Goal: Task Accomplishment & Management: Use online tool/utility

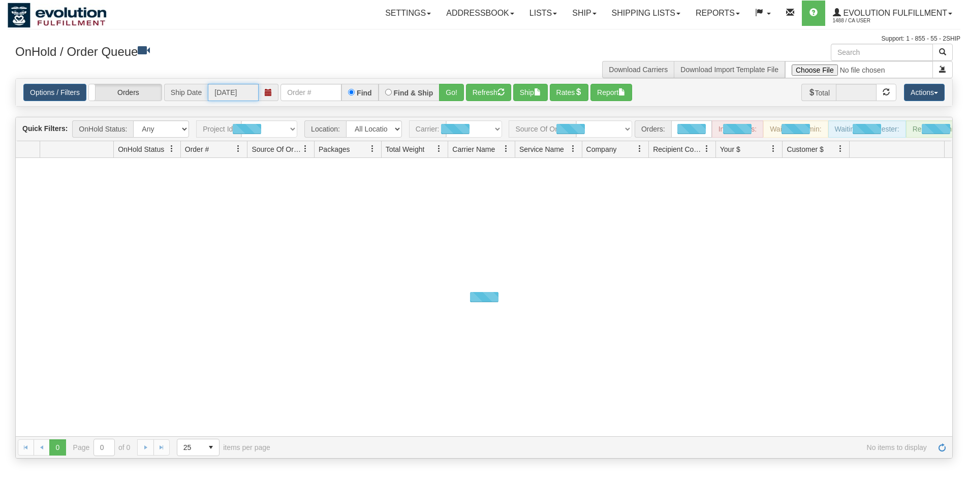
click at [259, 91] on input "[DATE]" at bounding box center [233, 92] width 51 height 17
click at [321, 94] on input "text" at bounding box center [310, 92] width 61 height 17
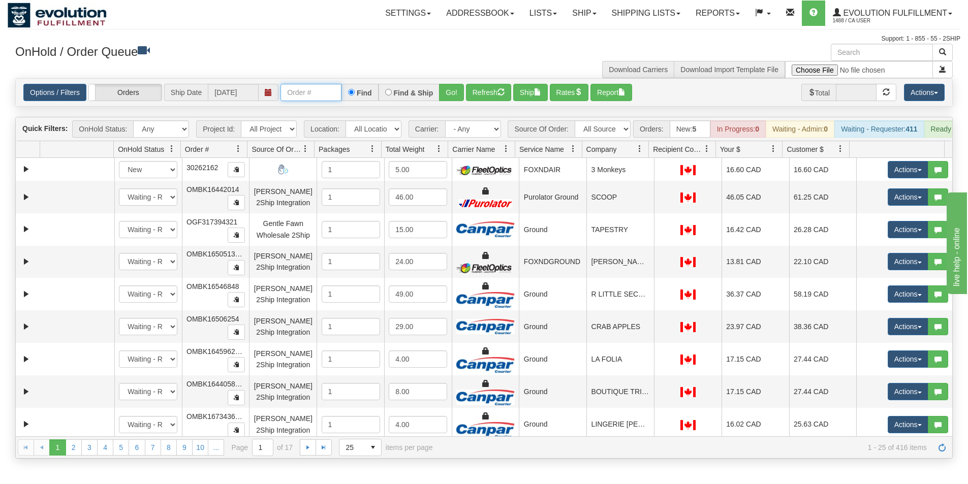
click at [316, 94] on input "text" at bounding box center [310, 92] width 61 height 17
type input "OGMS33508972"
click at [452, 88] on button "Go!" at bounding box center [451, 92] width 25 height 17
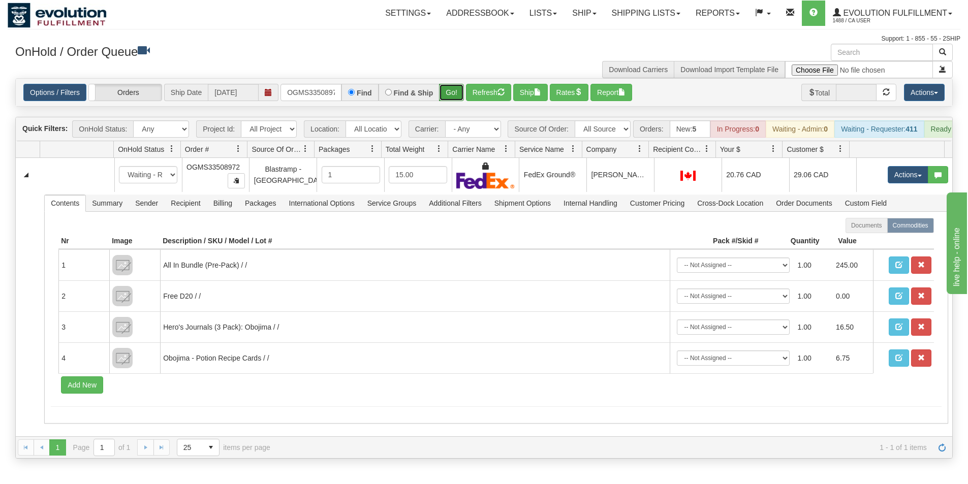
click at [449, 92] on button "Go!" at bounding box center [451, 92] width 25 height 17
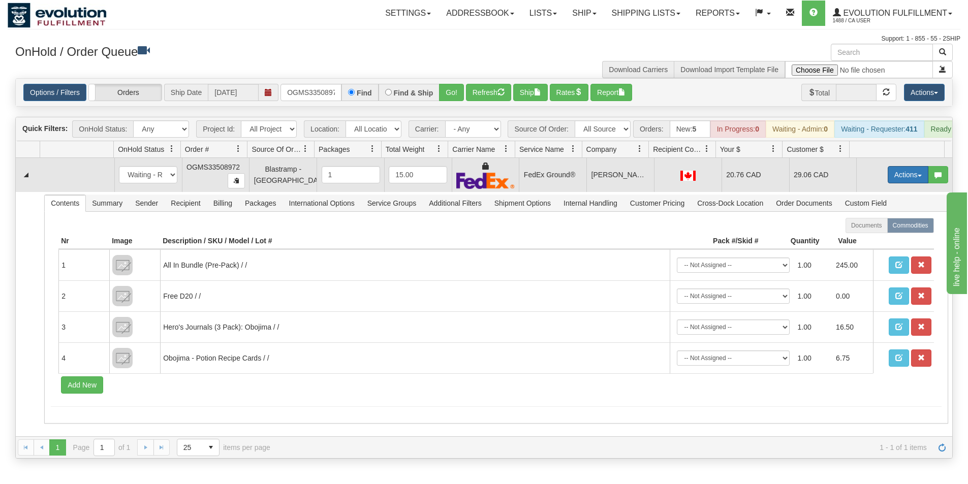
click at [900, 181] on button "Actions" at bounding box center [907, 174] width 41 height 17
click at [878, 240] on link "Ship" at bounding box center [886, 233] width 81 height 13
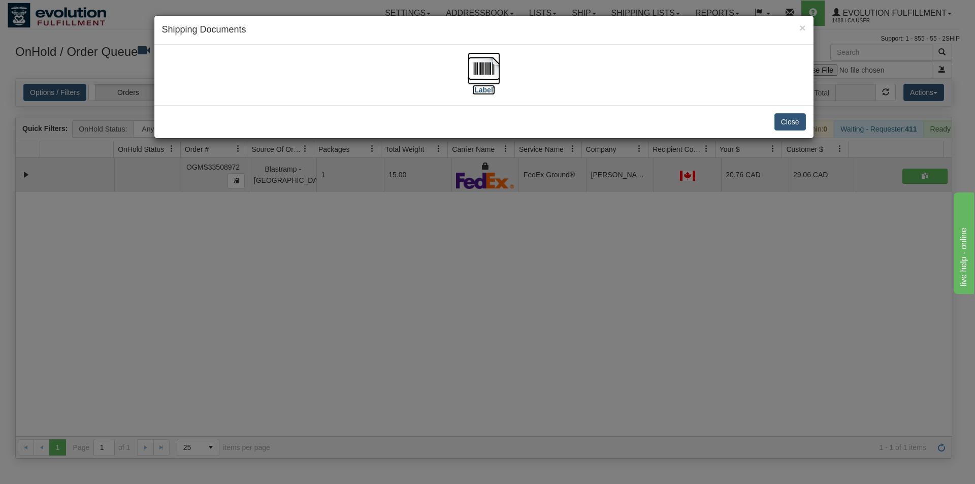
click at [496, 64] on img at bounding box center [484, 68] width 33 height 33
click at [798, 118] on button "Close" at bounding box center [790, 121] width 31 height 17
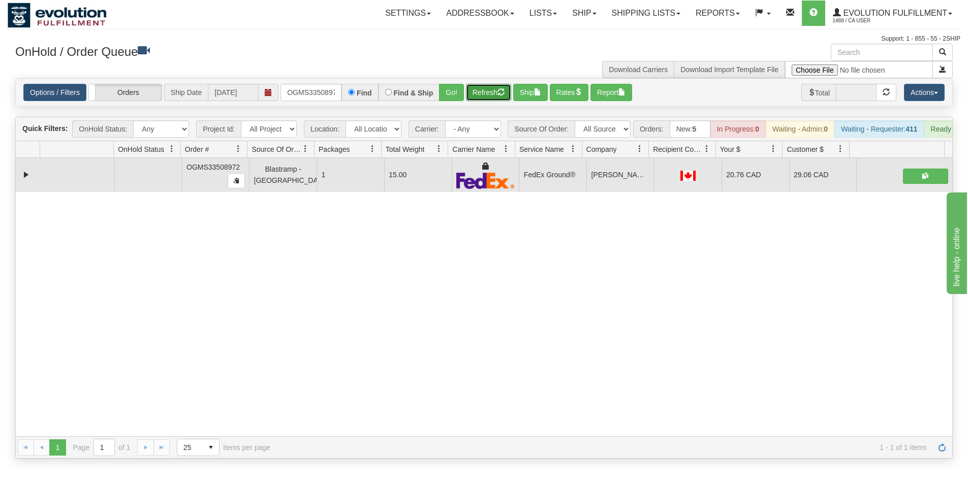
click at [484, 94] on button "Refresh" at bounding box center [488, 92] width 45 height 17
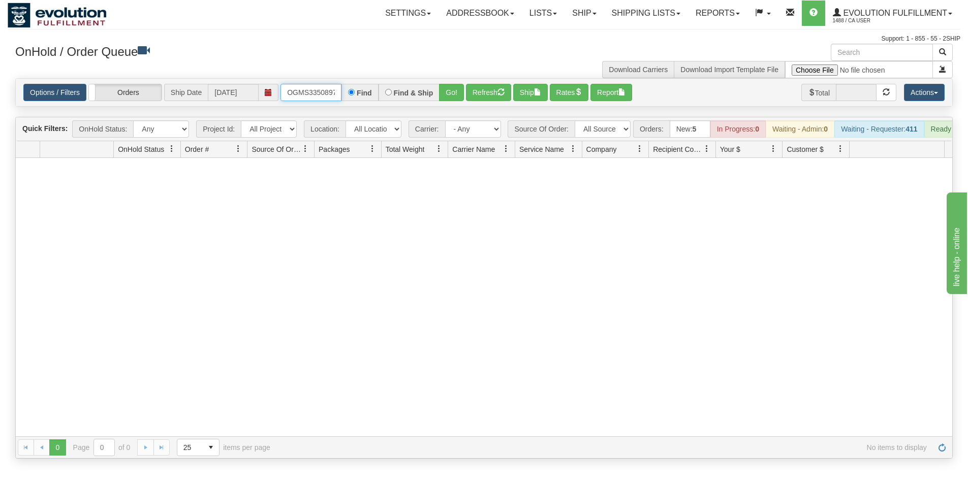
scroll to position [0, 6]
drag, startPoint x: 287, startPoint y: 92, endPoint x: 403, endPoint y: 114, distance: 118.5
click at [403, 114] on div "Is equal to Is not equal to Contains Does not contains CAD USD EUR ZAR [PERSON_…" at bounding box center [484, 268] width 952 height 380
type input "OGMS33514087"
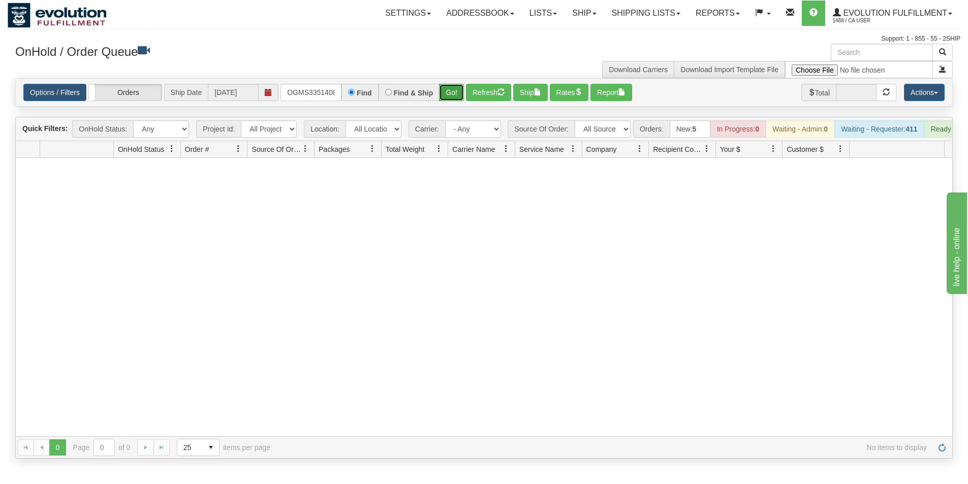
click at [444, 93] on button "Go!" at bounding box center [451, 92] width 25 height 17
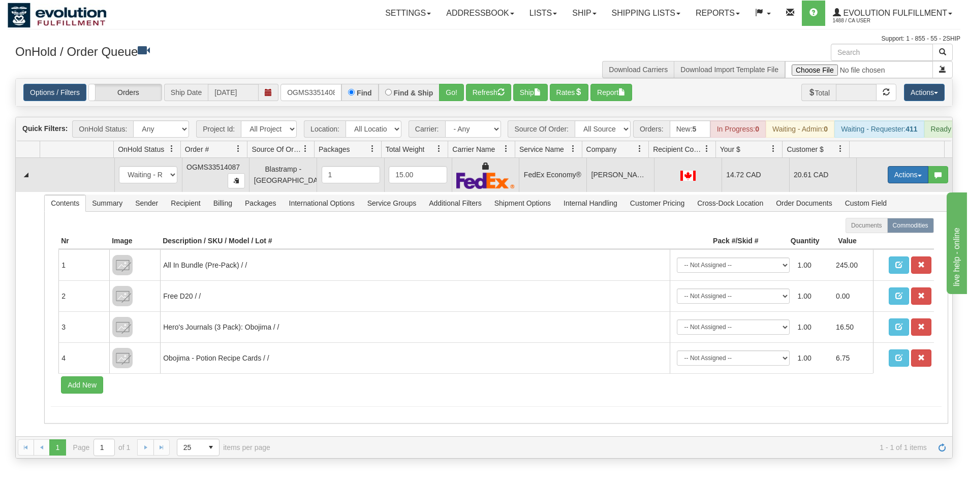
click at [912, 179] on button "Actions" at bounding box center [907, 174] width 41 height 17
click at [873, 240] on link "Ship" at bounding box center [886, 233] width 81 height 13
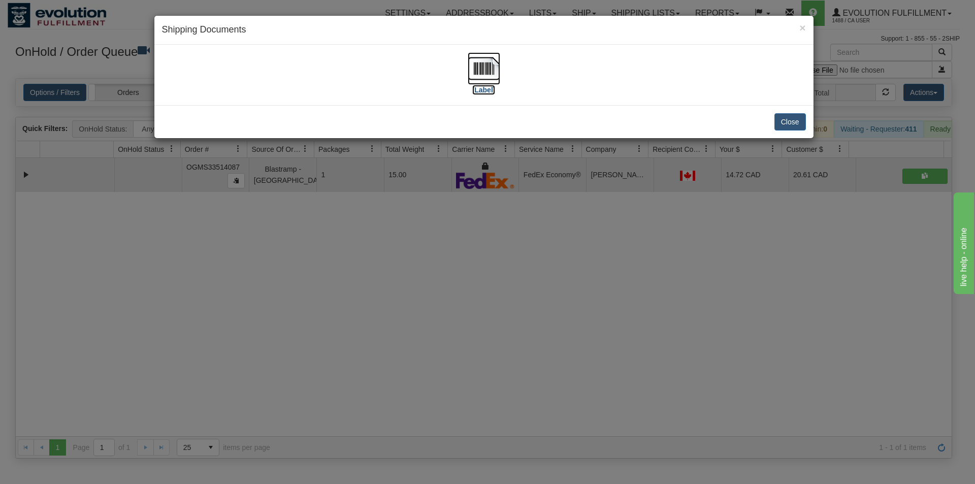
click at [493, 72] on img at bounding box center [484, 68] width 33 height 33
click at [781, 121] on button "Close" at bounding box center [790, 121] width 31 height 17
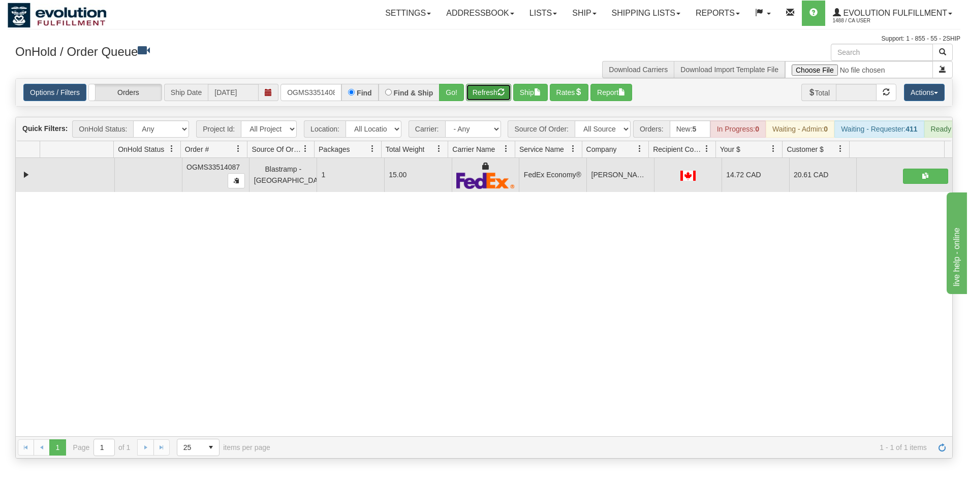
click at [475, 94] on button "Refresh" at bounding box center [488, 92] width 45 height 17
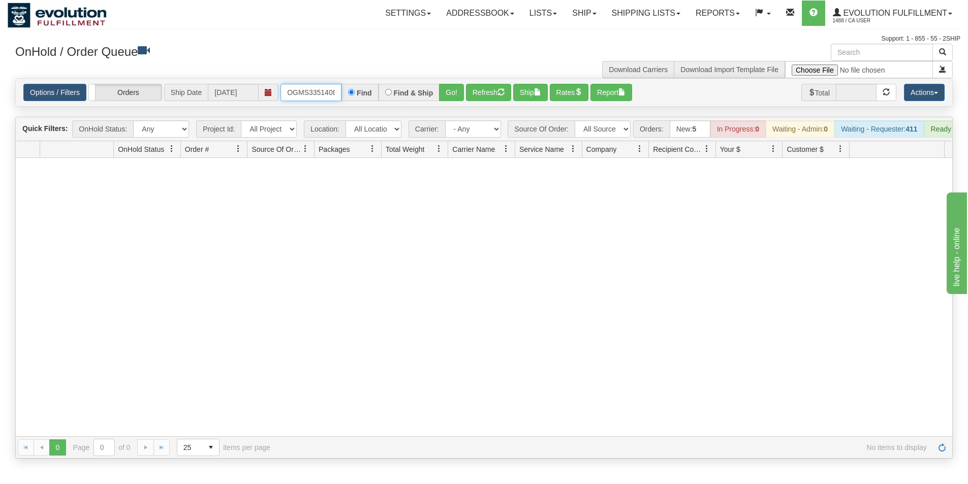
scroll to position [0, 6]
drag, startPoint x: 285, startPoint y: 91, endPoint x: 432, endPoint y: 90, distance: 146.8
click at [432, 90] on div "OGMS33514087 Find Find & Ship Go!" at bounding box center [371, 92] width 183 height 17
type input "OGMS33521009"
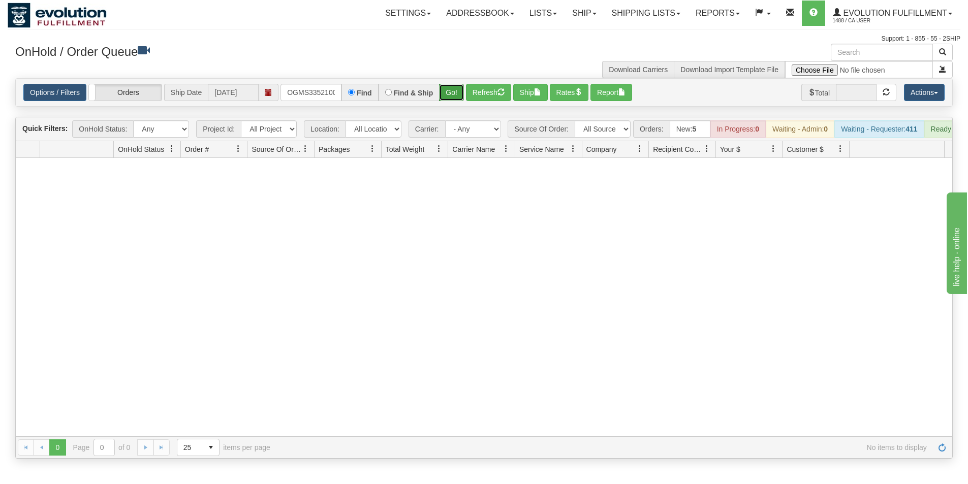
click at [454, 93] on button "Go!" at bounding box center [451, 92] width 25 height 17
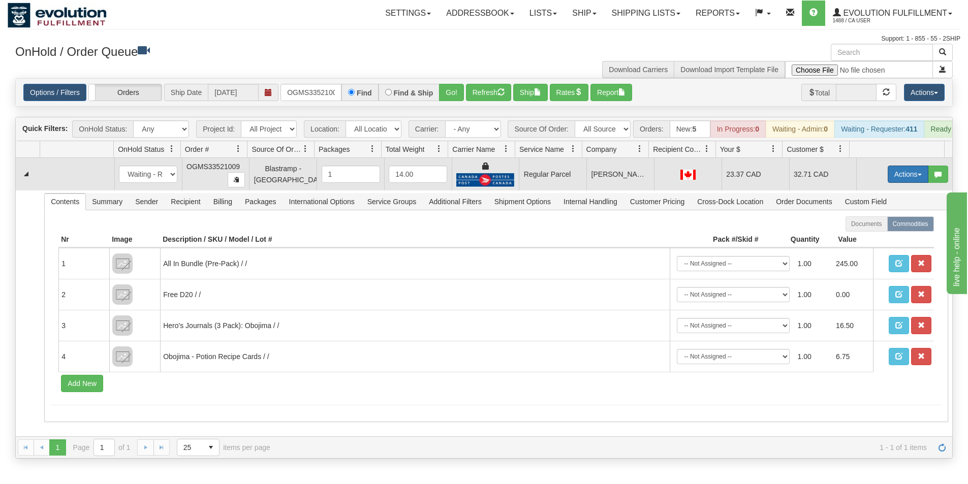
click at [910, 183] on button "Actions" at bounding box center [907, 174] width 41 height 17
click at [881, 224] on span "Rate All Services" at bounding box center [886, 220] width 61 height 8
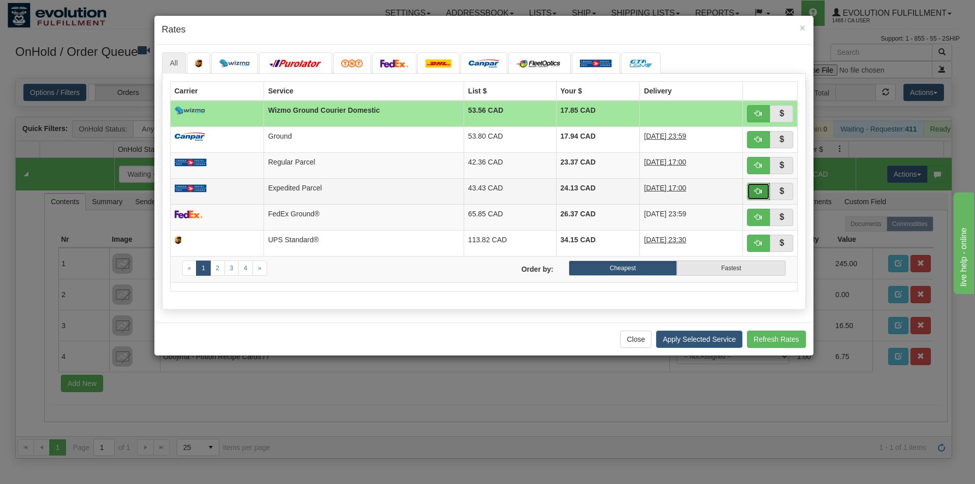
click at [760, 190] on span "button" at bounding box center [758, 190] width 7 height 7
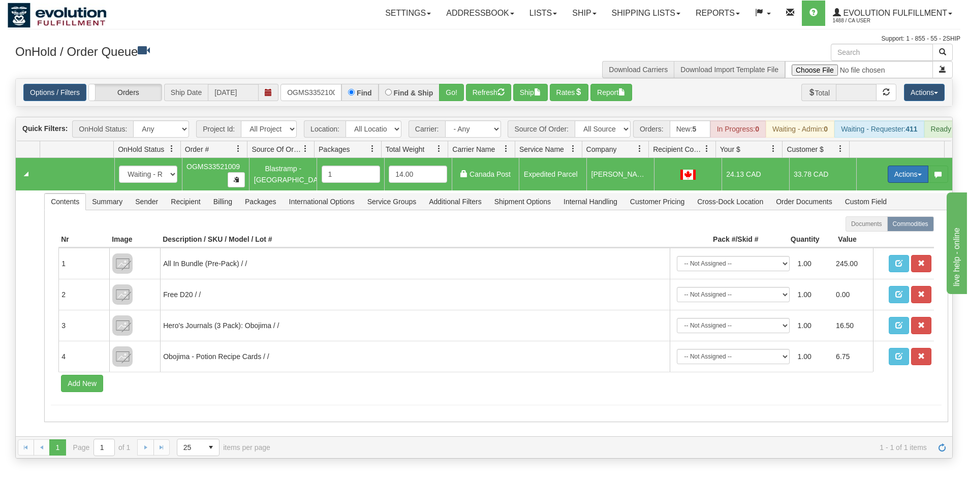
click at [898, 179] on button "Actions" at bounding box center [907, 174] width 41 height 17
click at [882, 240] on link "Ship" at bounding box center [886, 233] width 81 height 13
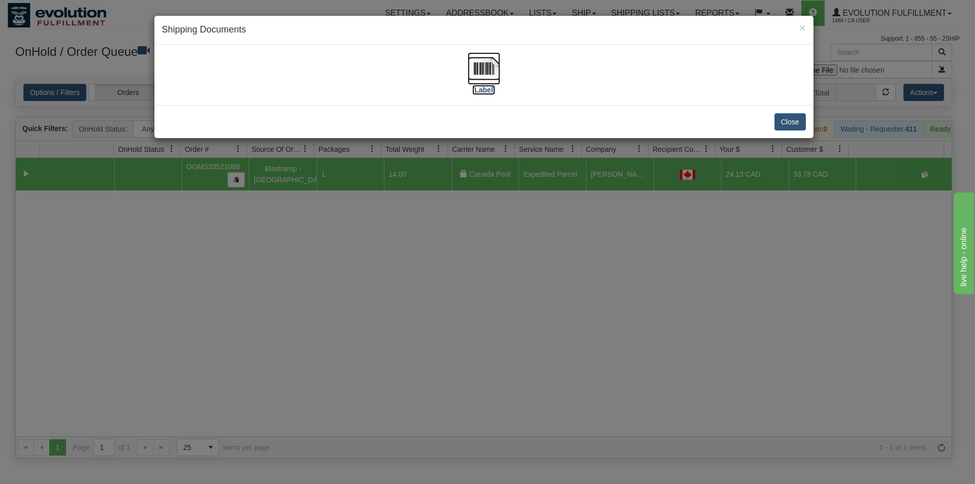
click at [486, 71] on img at bounding box center [484, 68] width 33 height 33
click at [789, 122] on button "Close" at bounding box center [790, 121] width 31 height 17
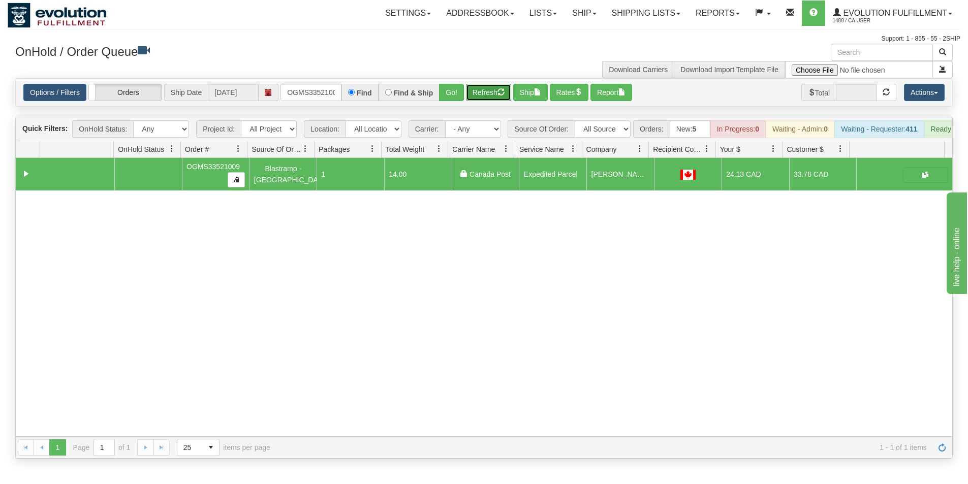
click at [484, 92] on button "Refresh" at bounding box center [488, 92] width 45 height 17
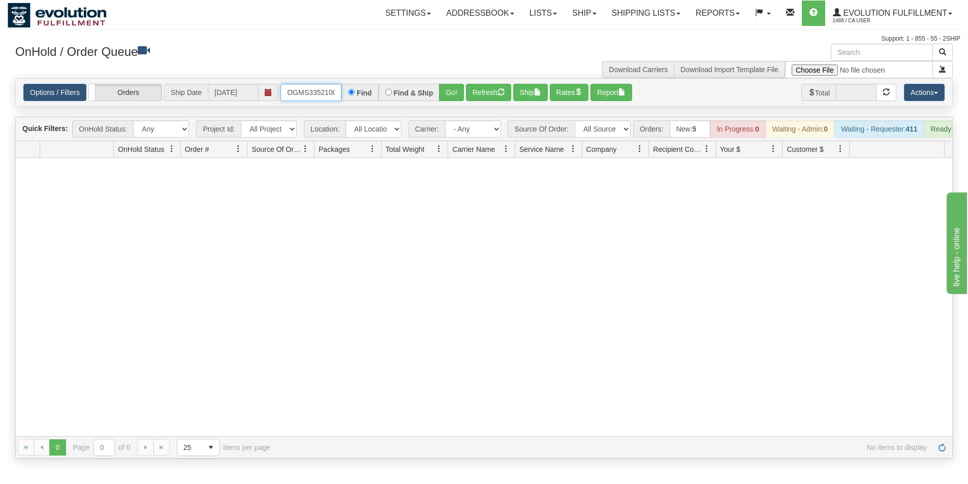
scroll to position [0, 6]
drag, startPoint x: 288, startPoint y: 87, endPoint x: 390, endPoint y: 89, distance: 102.6
click at [390, 89] on div "OGMS33521009 Find Find & Ship Go!" at bounding box center [371, 92] width 183 height 17
type input "OGMS33544791"
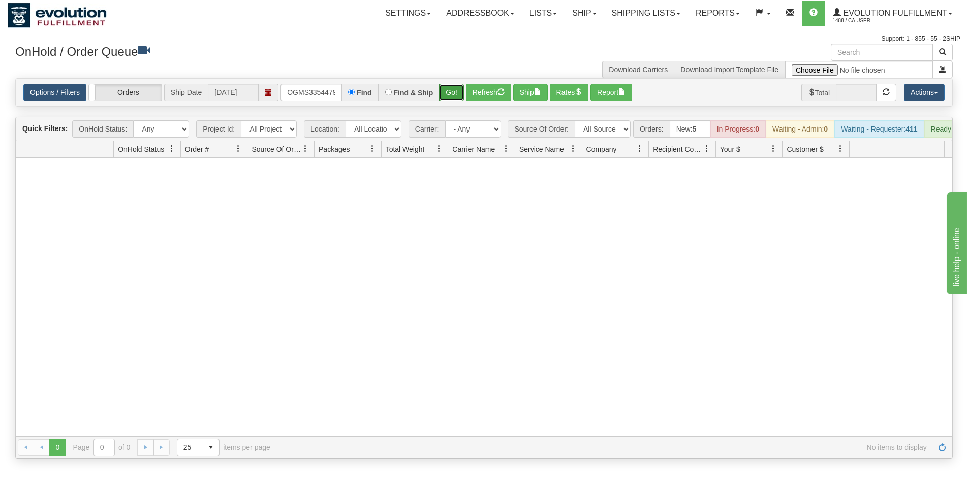
click at [452, 90] on button "Go!" at bounding box center [451, 92] width 25 height 17
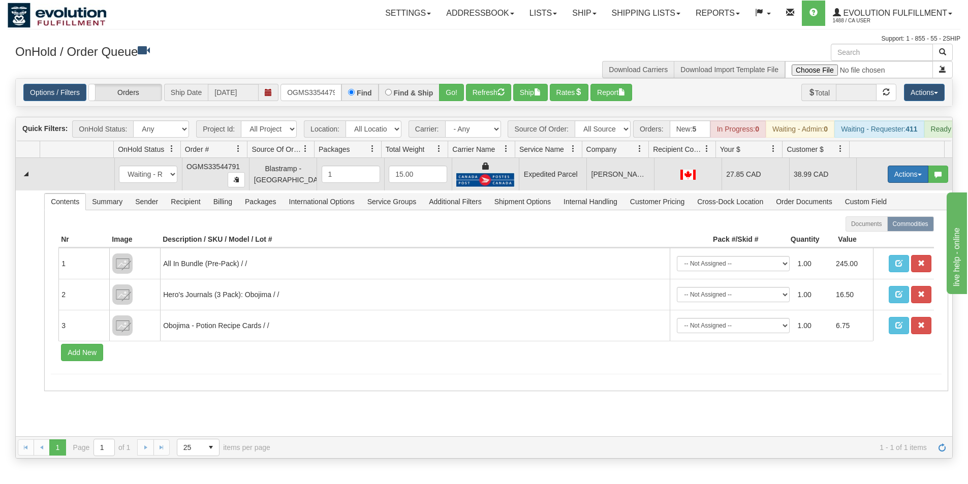
click at [908, 178] on button "Actions" at bounding box center [907, 174] width 41 height 17
click at [864, 237] on span "Ship" at bounding box center [866, 233] width 21 height 8
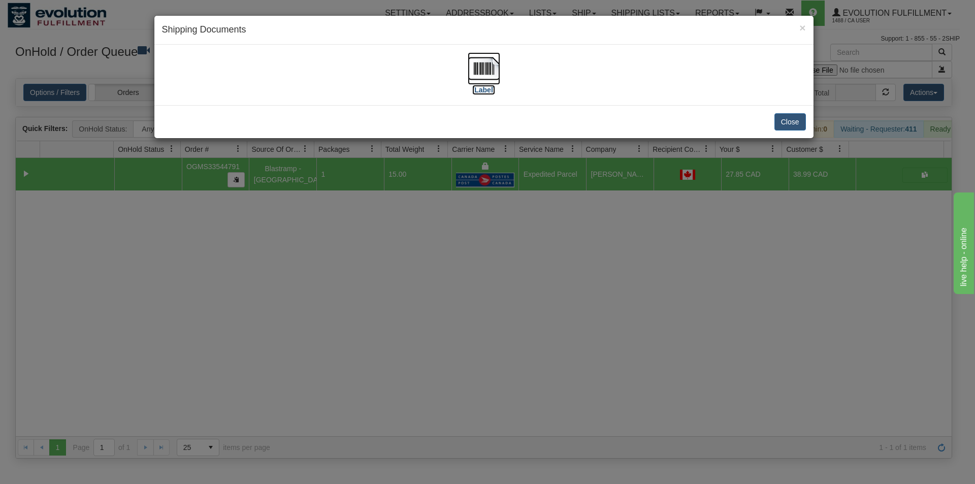
click at [482, 62] on img at bounding box center [484, 68] width 33 height 33
click at [485, 75] on img at bounding box center [484, 68] width 33 height 33
click at [802, 124] on button "Close" at bounding box center [790, 121] width 31 height 17
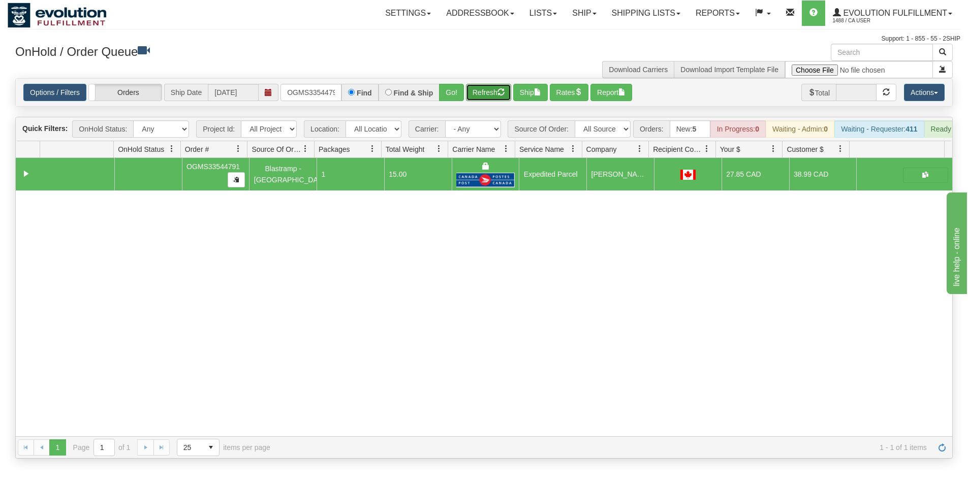
click at [481, 99] on button "Refresh" at bounding box center [488, 92] width 45 height 17
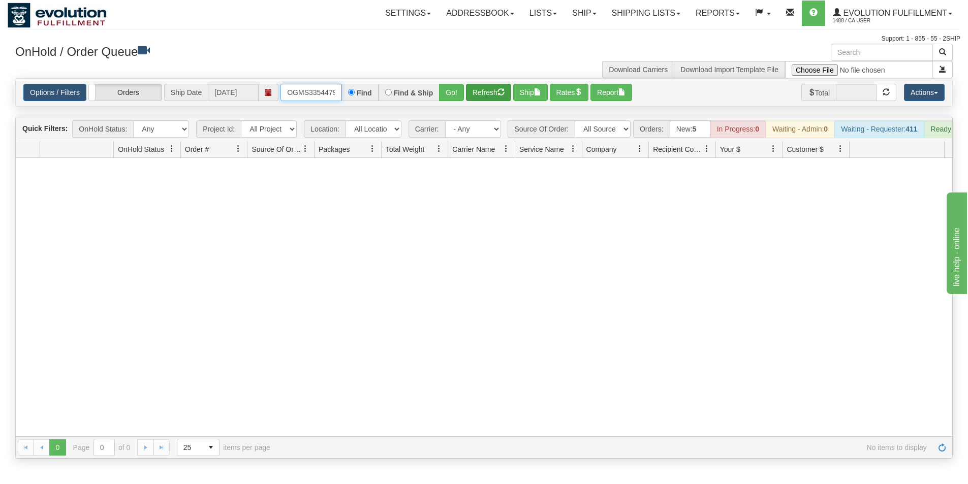
scroll to position [0, 6]
drag, startPoint x: 284, startPoint y: 93, endPoint x: 469, endPoint y: 92, distance: 184.4
click at [469, 92] on div "Options / Filters Group Shipments Orders Ship Date [DATE] OGMS33544791 Find Fin…" at bounding box center [483, 92] width 921 height 17
click at [300, 95] on input "text" at bounding box center [310, 92] width 61 height 17
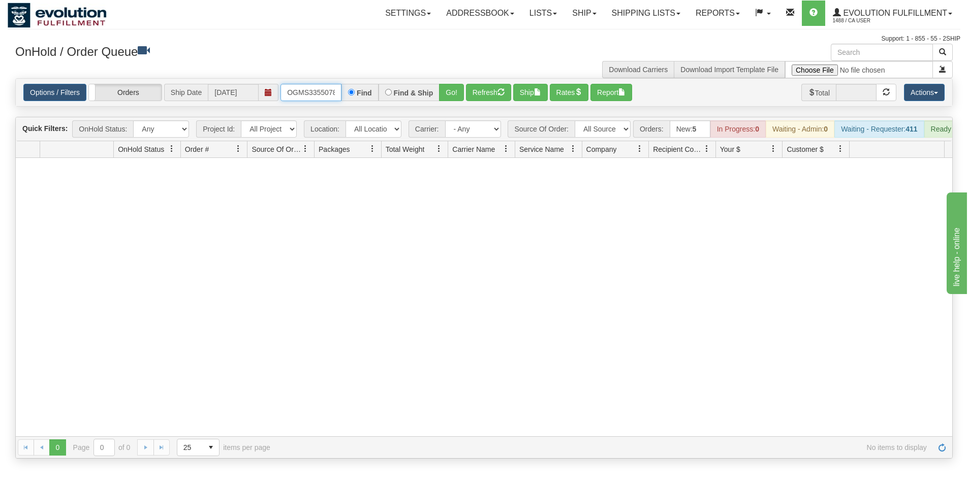
type input "OGMS33550783"
click at [445, 94] on button "Go!" at bounding box center [451, 92] width 25 height 17
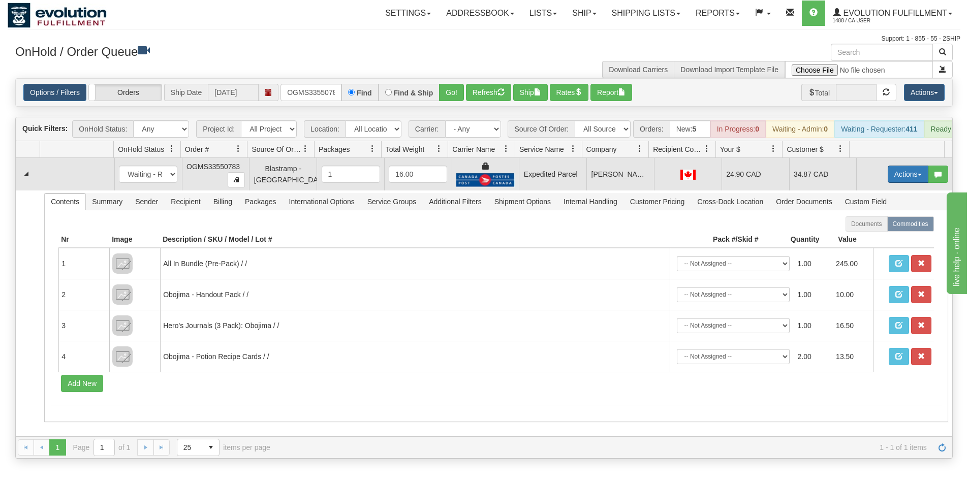
click at [892, 180] on button "Actions" at bounding box center [907, 174] width 41 height 17
click at [871, 240] on link "Ship" at bounding box center [886, 233] width 81 height 13
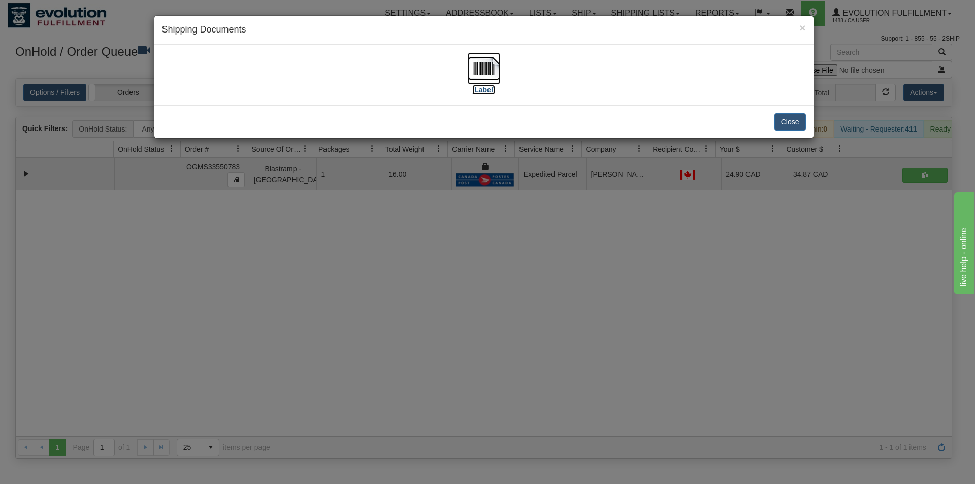
click at [483, 76] on img at bounding box center [484, 68] width 33 height 33
click at [785, 125] on button "Close" at bounding box center [790, 121] width 31 height 17
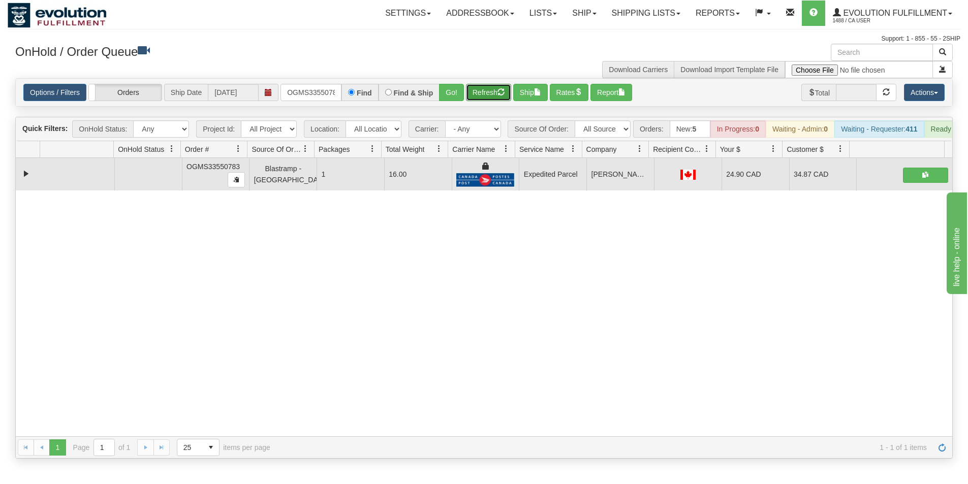
click at [495, 90] on button "Refresh" at bounding box center [488, 92] width 45 height 17
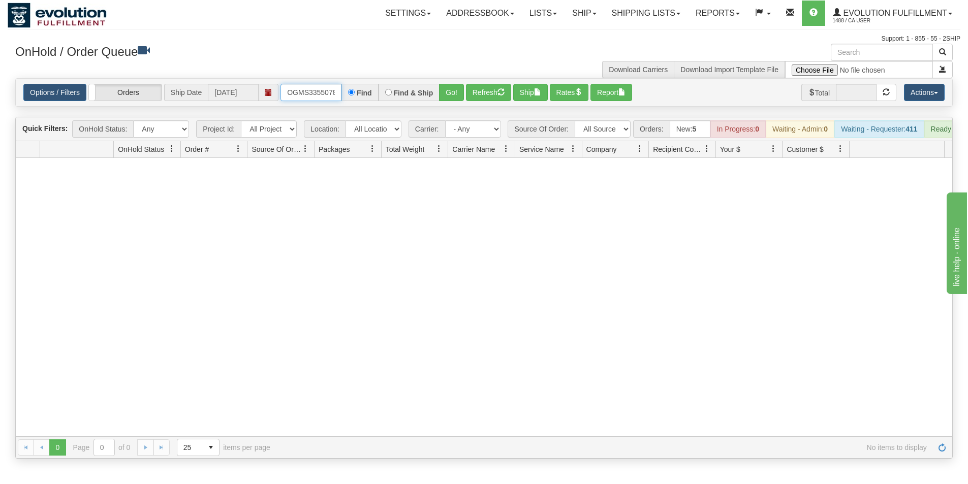
scroll to position [0, 6]
drag, startPoint x: 293, startPoint y: 92, endPoint x: 351, endPoint y: 89, distance: 58.5
click at [351, 89] on div "OGMS33550783 Find Find & Ship Go!" at bounding box center [371, 92] width 183 height 17
type input "OGMS33549173"
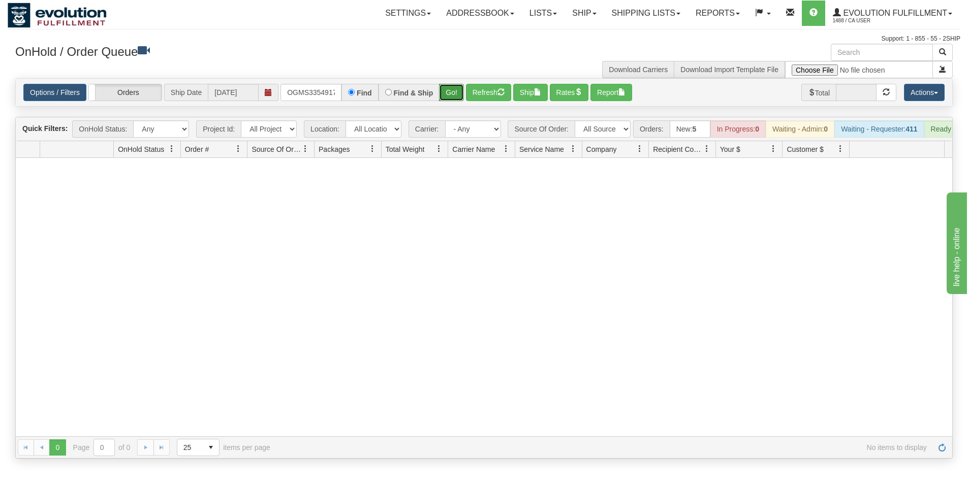
click at [452, 98] on button "Go!" at bounding box center [451, 92] width 25 height 17
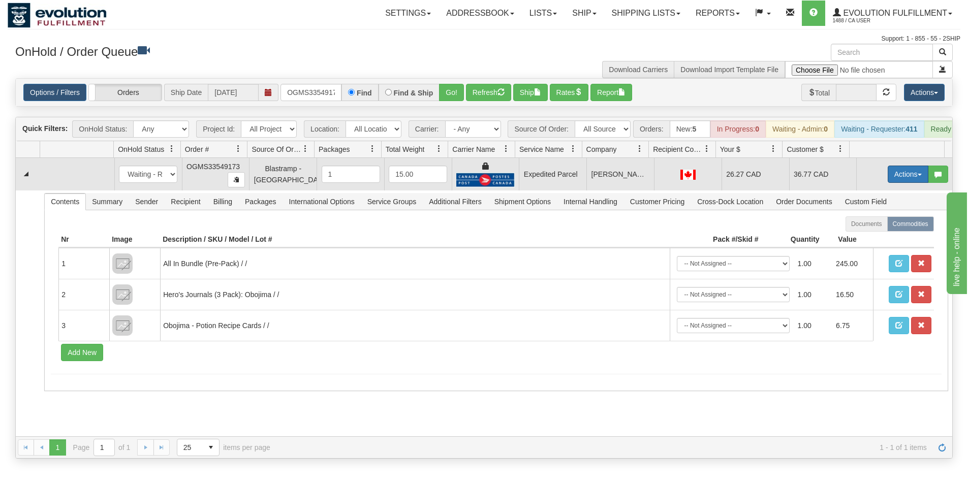
click at [906, 181] on button "Actions" at bounding box center [907, 174] width 41 height 17
click at [877, 240] on link "Ship" at bounding box center [886, 233] width 81 height 13
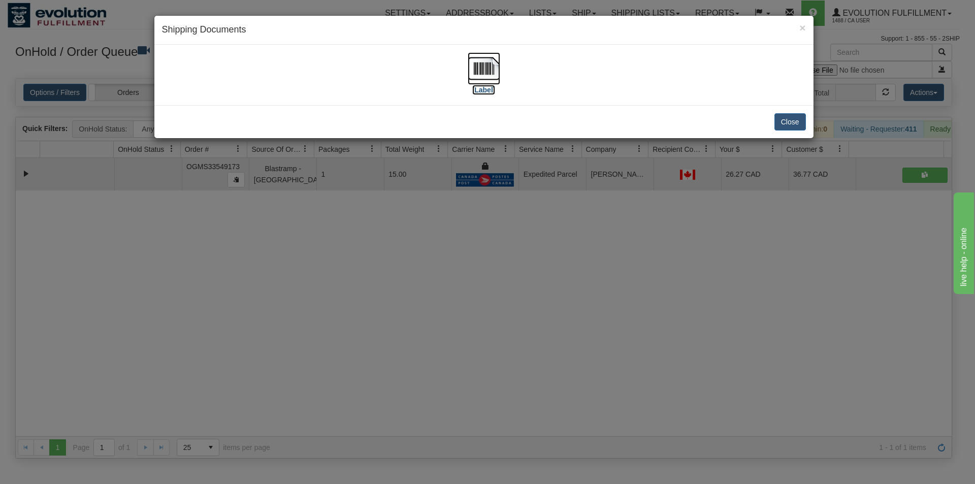
click at [493, 67] on img at bounding box center [484, 68] width 33 height 33
click at [790, 122] on button "Close" at bounding box center [790, 121] width 31 height 17
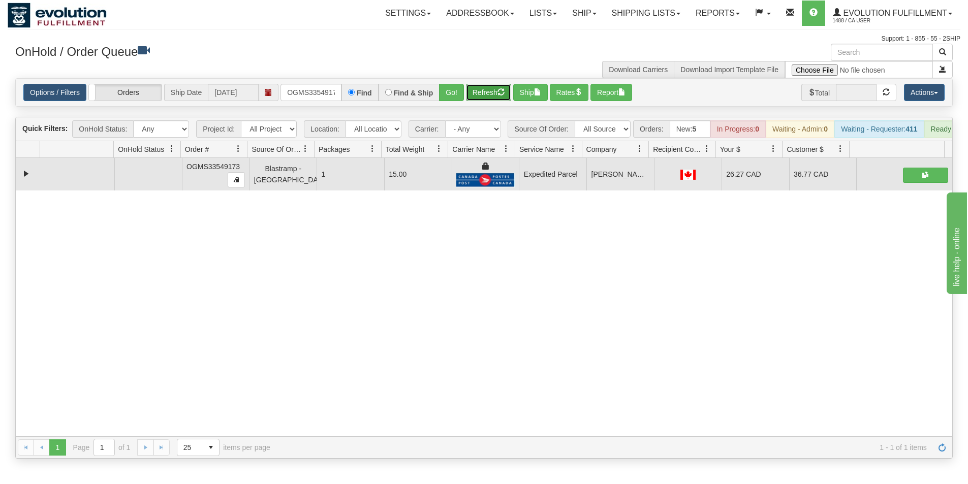
click at [489, 95] on button "Refresh" at bounding box center [488, 92] width 45 height 17
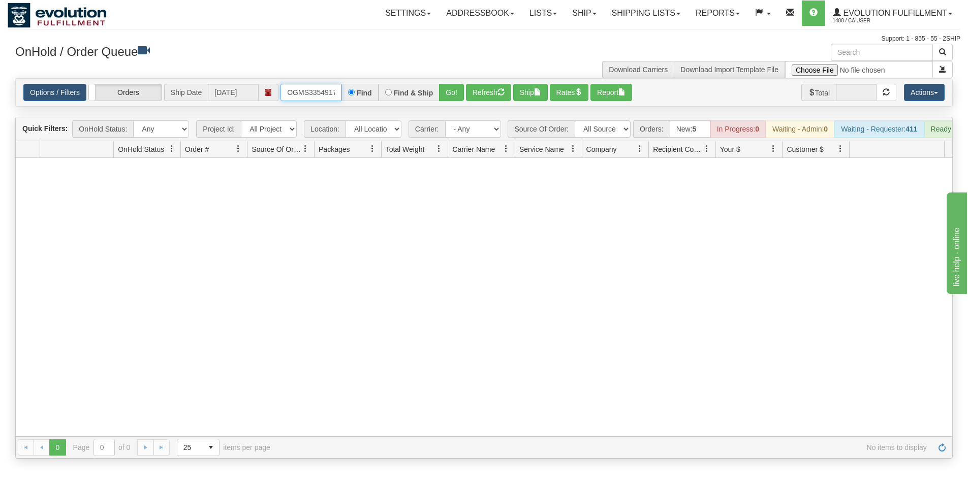
scroll to position [0, 6]
drag, startPoint x: 287, startPoint y: 91, endPoint x: 354, endPoint y: 102, distance: 67.8
click at [354, 102] on div "Options / Filters Group Shipments Orders Ship Date [DATE] OGMS33549173 Find Fin…" at bounding box center [484, 92] width 936 height 27
type input "OGMS33515953"
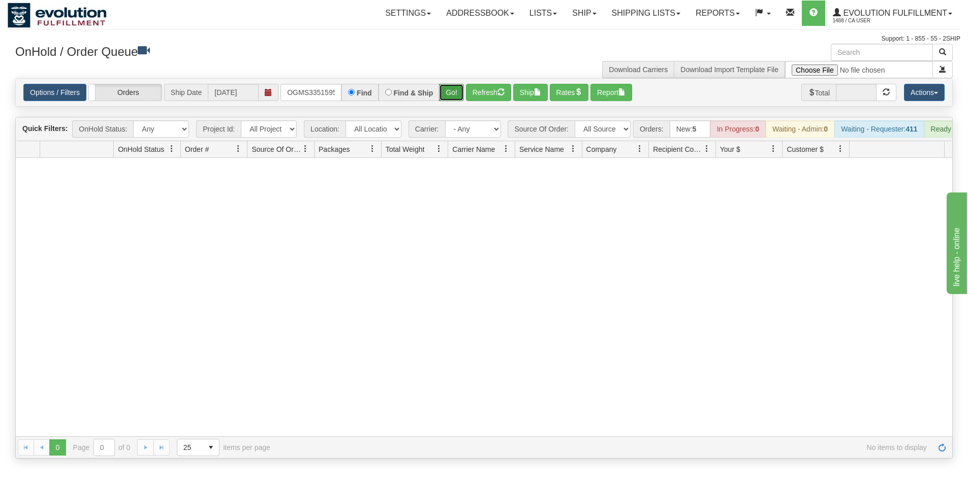
click at [454, 97] on button "Go!" at bounding box center [451, 92] width 25 height 17
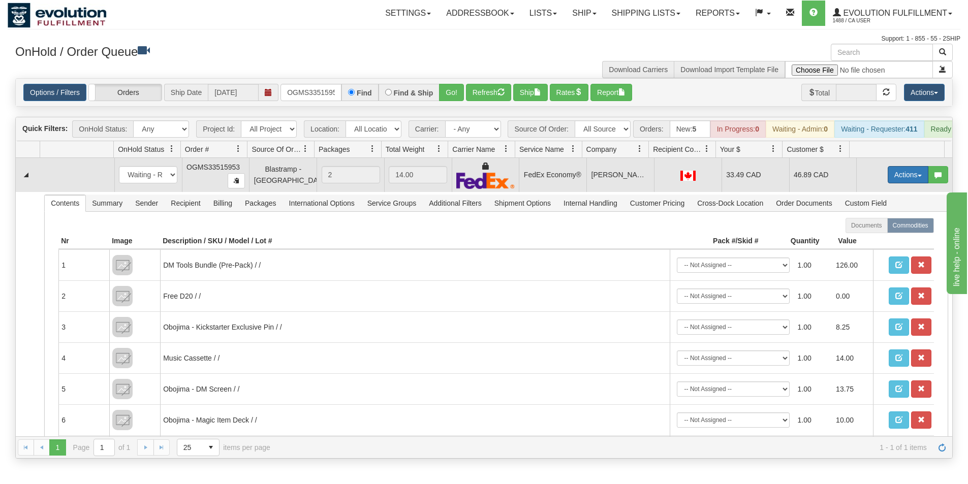
click at [905, 181] on button "Actions" at bounding box center [907, 174] width 41 height 17
click at [867, 238] on span "Ship" at bounding box center [866, 234] width 21 height 8
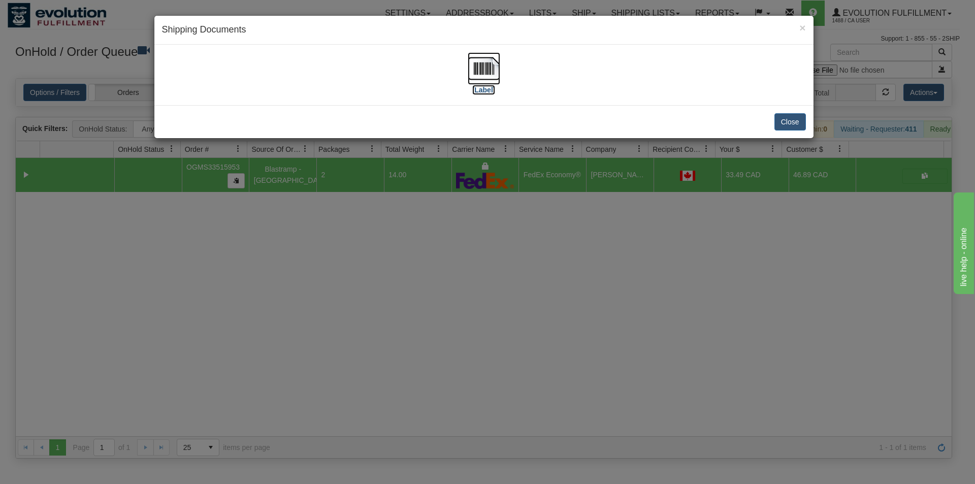
click at [493, 64] on img at bounding box center [484, 68] width 33 height 33
click at [793, 126] on button "Close" at bounding box center [790, 121] width 31 height 17
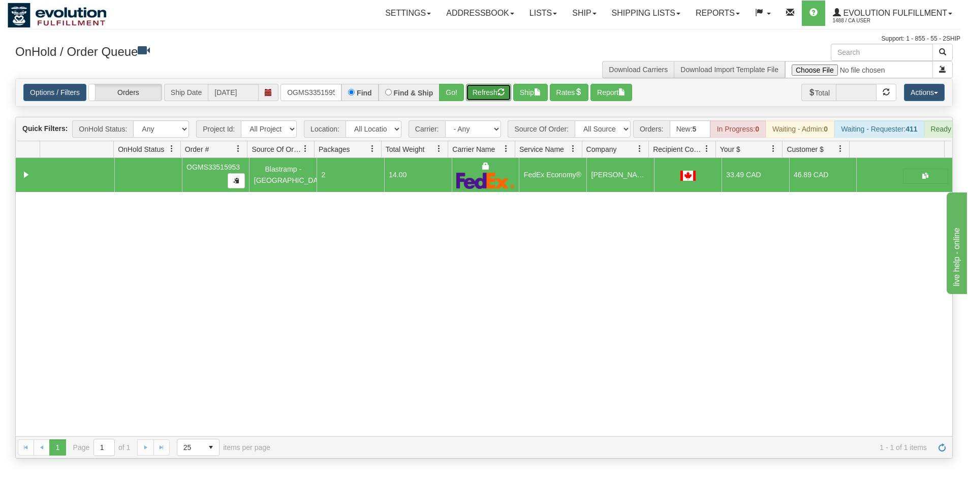
click at [480, 94] on button "Refresh" at bounding box center [488, 92] width 45 height 17
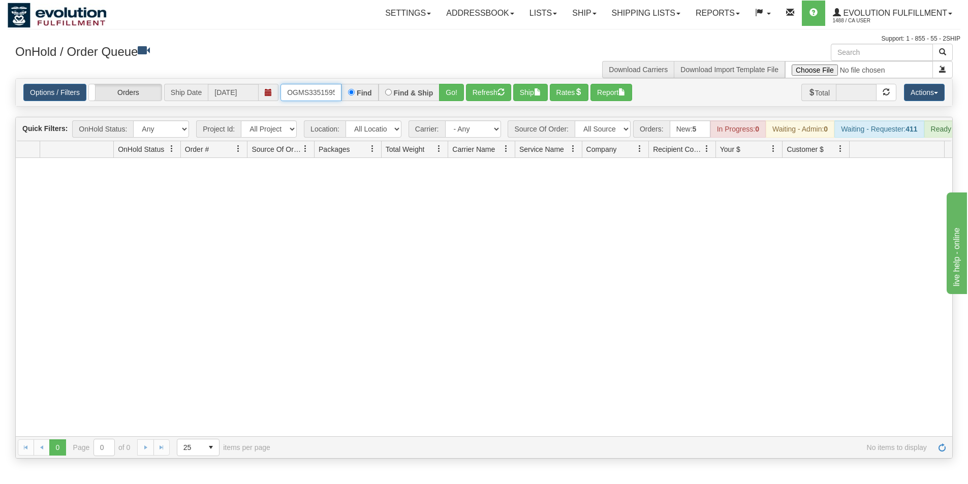
scroll to position [0, 6]
drag, startPoint x: 284, startPoint y: 92, endPoint x: 503, endPoint y: 108, distance: 219.5
click at [503, 108] on div "Is equal to Is not equal to Contains Does not contains CAD USD EUR ZAR [PERSON_…" at bounding box center [484, 268] width 952 height 380
type input "OGMS33547775"
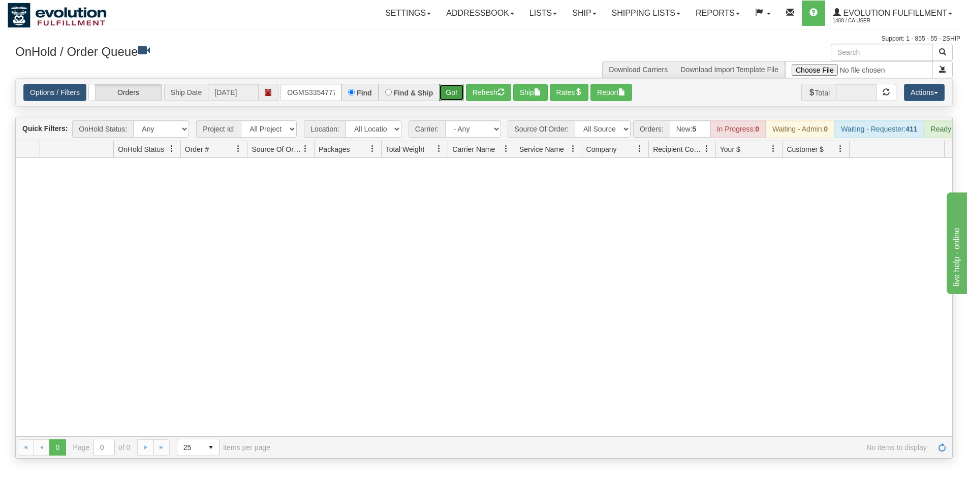
click at [455, 98] on button "Go!" at bounding box center [451, 92] width 25 height 17
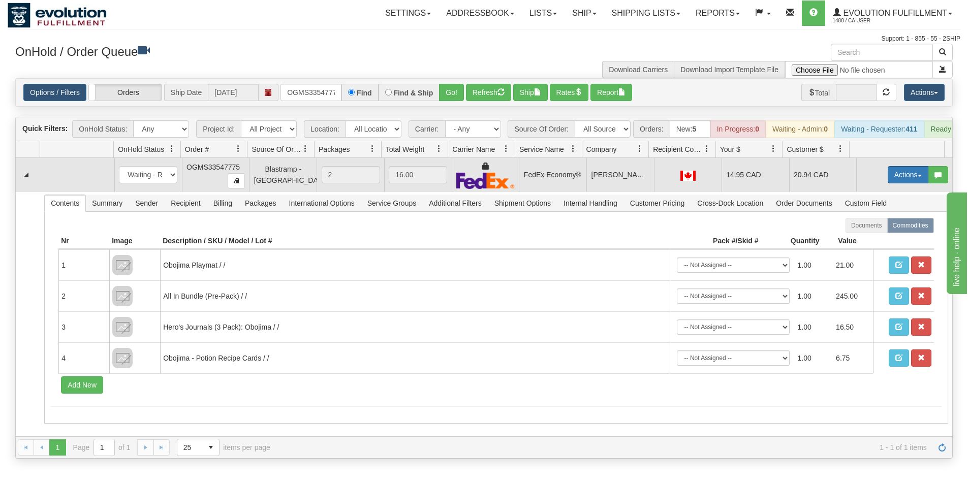
click at [902, 177] on button "Actions" at bounding box center [907, 174] width 41 height 17
click at [874, 240] on link "Ship" at bounding box center [886, 233] width 81 height 13
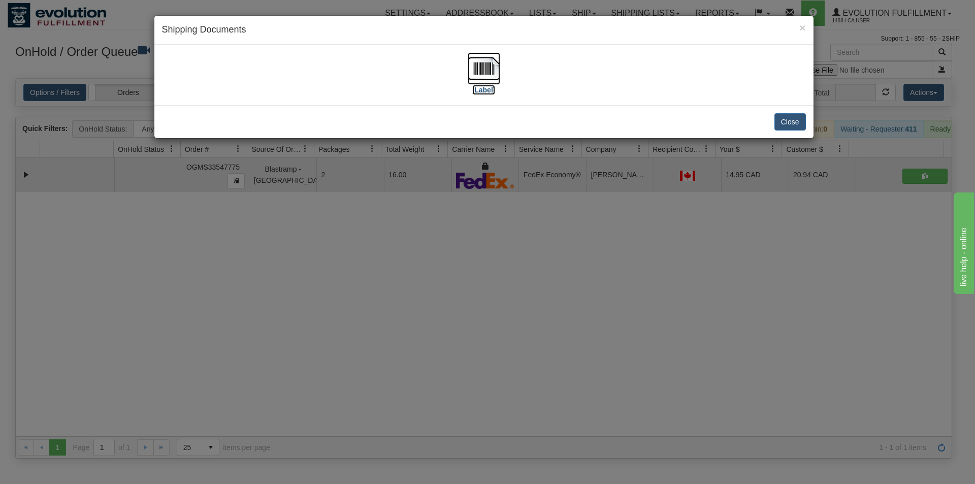
click at [491, 69] on img at bounding box center [484, 68] width 33 height 33
click at [779, 128] on button "Close" at bounding box center [790, 121] width 31 height 17
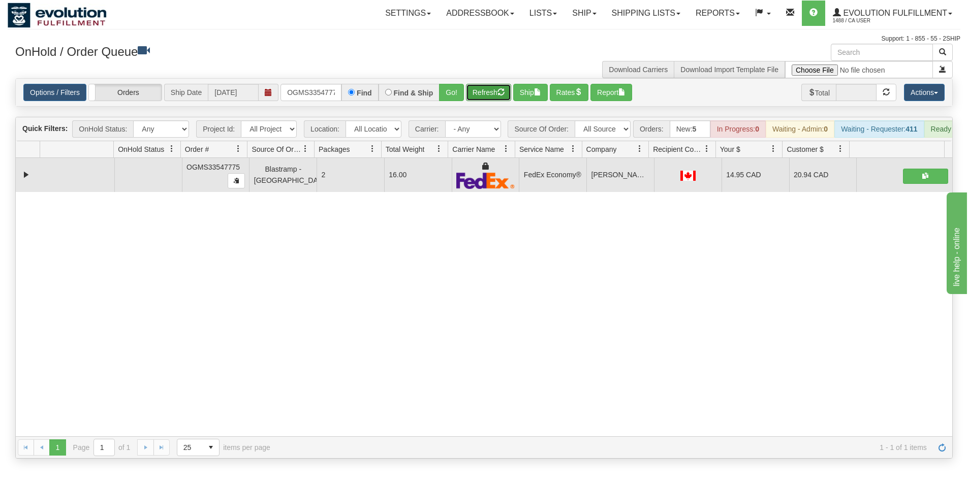
click at [487, 88] on button "Refresh" at bounding box center [488, 92] width 45 height 17
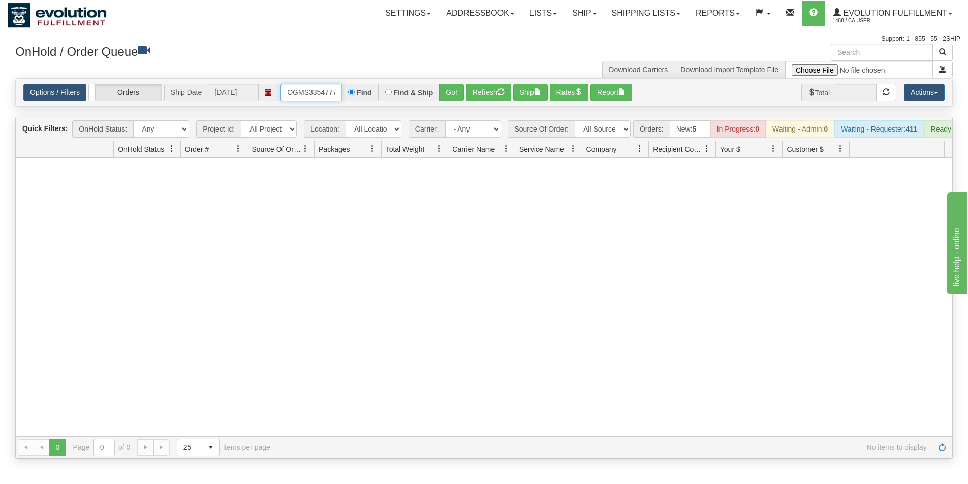
scroll to position [0, 6]
drag, startPoint x: 289, startPoint y: 87, endPoint x: 390, endPoint y: 87, distance: 101.1
click at [390, 87] on div "OGMS33547775 Find Find & Ship Go!" at bounding box center [371, 92] width 183 height 17
type input "OGMS33523054"
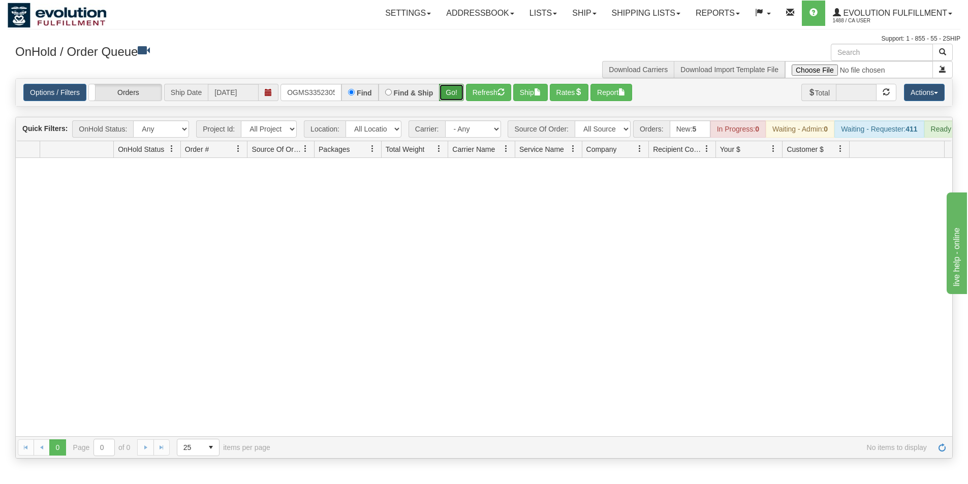
click at [445, 90] on button "Go!" at bounding box center [451, 92] width 25 height 17
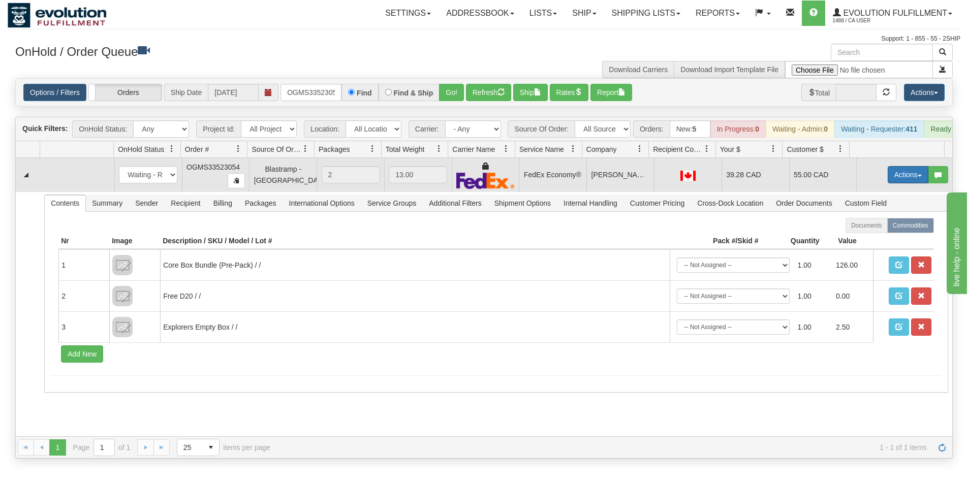
click at [896, 176] on button "Actions" at bounding box center [907, 174] width 41 height 17
click at [861, 238] on span "Ship" at bounding box center [866, 234] width 21 height 8
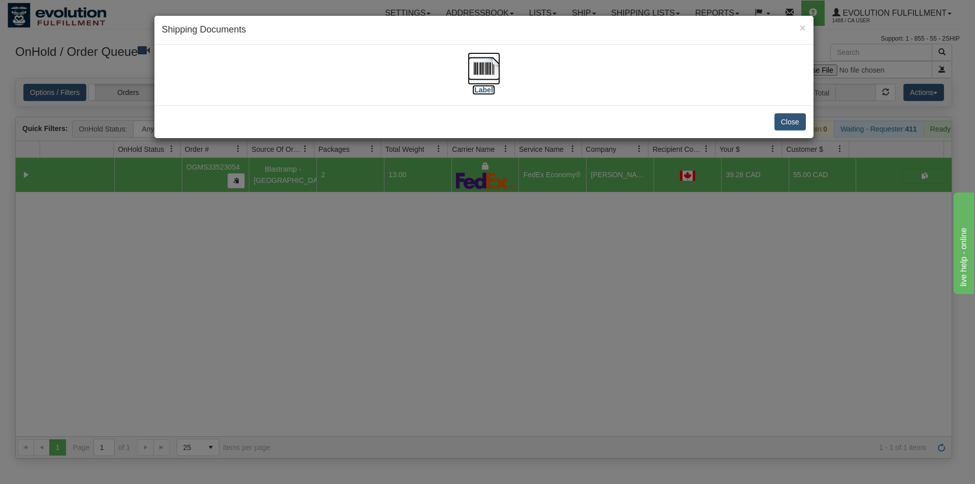
click at [489, 73] on img at bounding box center [484, 68] width 33 height 33
click at [778, 121] on button "Close" at bounding box center [790, 121] width 31 height 17
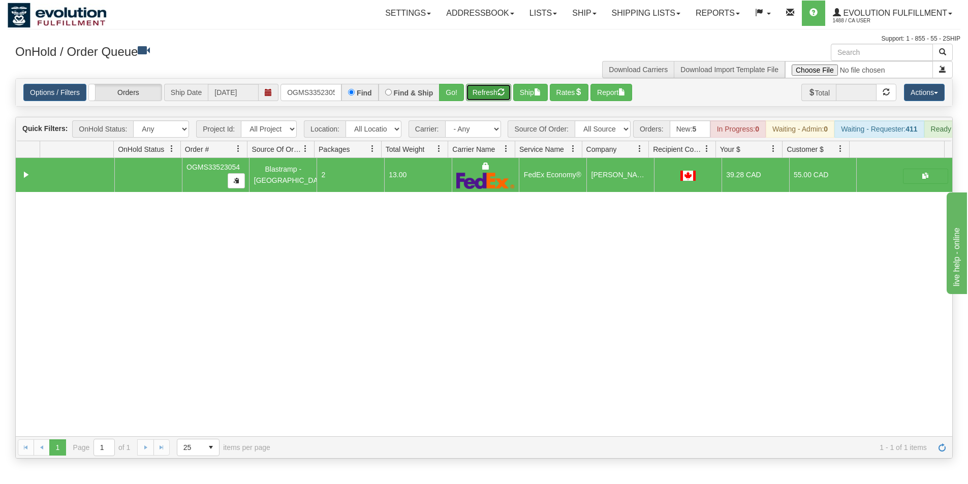
click at [482, 91] on button "Refresh" at bounding box center [488, 92] width 45 height 17
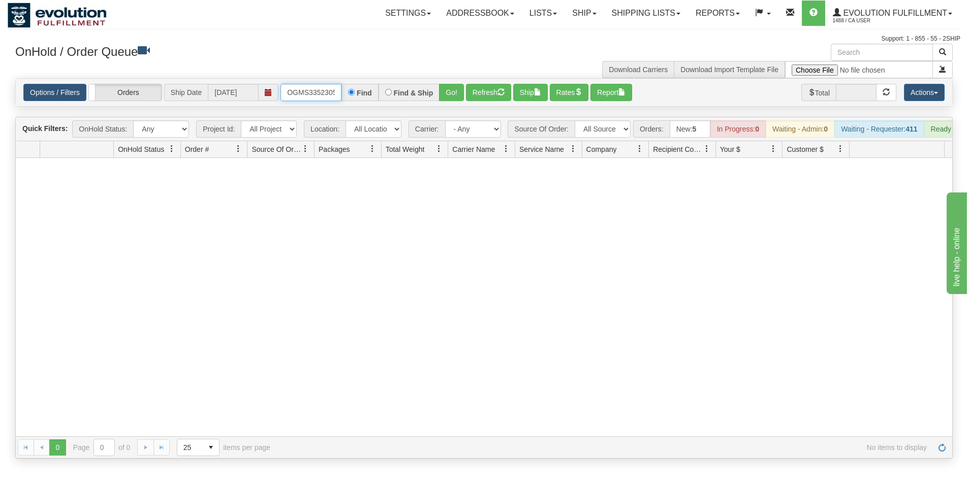
scroll to position [0, 6]
drag, startPoint x: 286, startPoint y: 87, endPoint x: 372, endPoint y: 91, distance: 86.5
click at [372, 91] on div "OGMS33523054 Find Find & Ship Go!" at bounding box center [371, 92] width 183 height 17
type input "OGMS33512780"
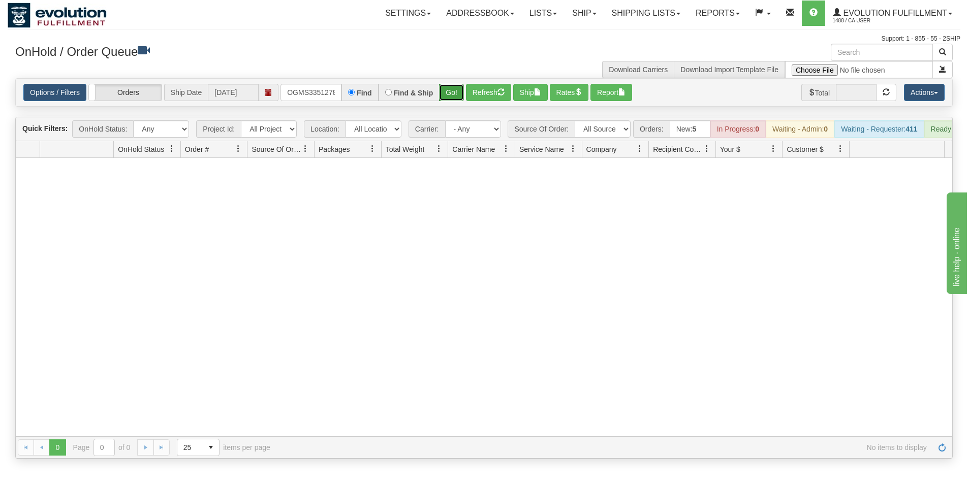
click at [447, 98] on button "Go!" at bounding box center [451, 92] width 25 height 17
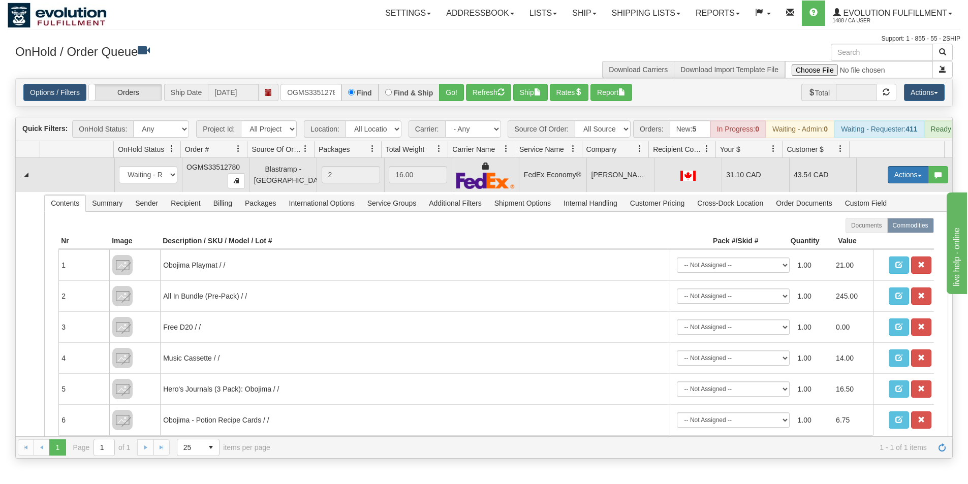
click at [894, 178] on button "Actions" at bounding box center [907, 174] width 41 height 17
click at [878, 240] on link "Ship" at bounding box center [886, 233] width 81 height 13
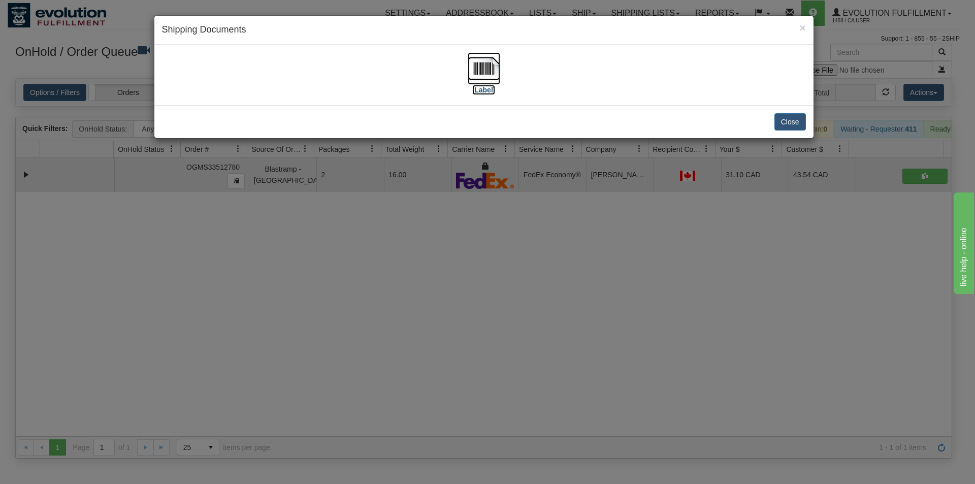
click at [491, 59] on img at bounding box center [484, 68] width 33 height 33
click at [795, 122] on button "Close" at bounding box center [790, 121] width 31 height 17
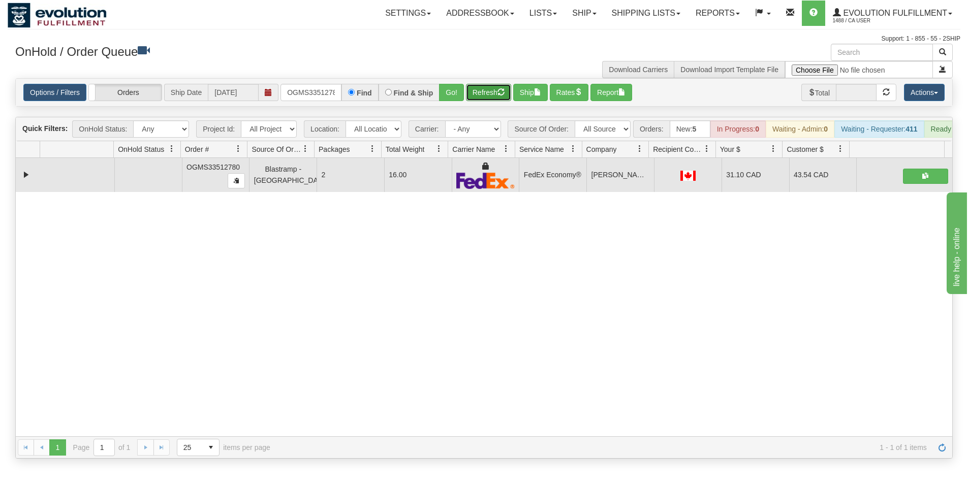
click at [483, 95] on button "Refresh" at bounding box center [488, 92] width 45 height 17
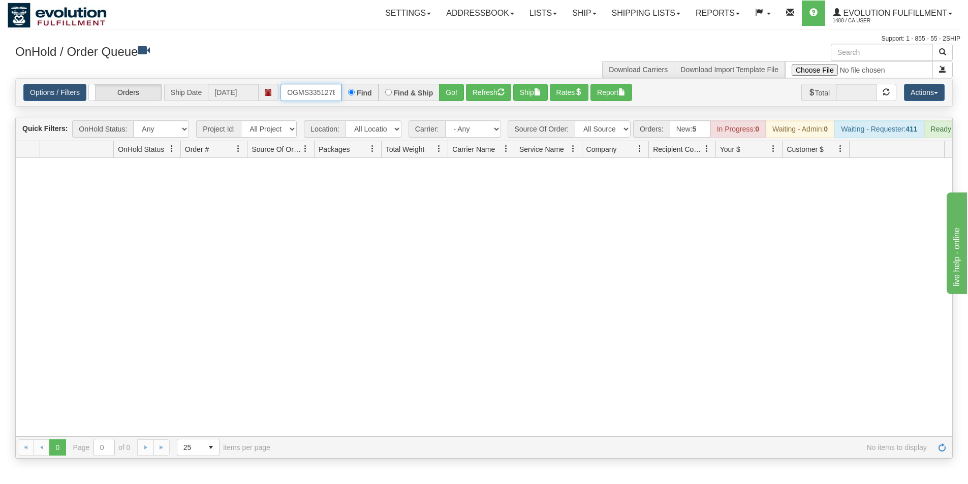
scroll to position [0, 6]
drag, startPoint x: 285, startPoint y: 89, endPoint x: 425, endPoint y: 90, distance: 139.7
click at [425, 90] on div "OGMS33512780 Find Find & Ship Go!" at bounding box center [371, 92] width 183 height 17
type input "OGMS33532778"
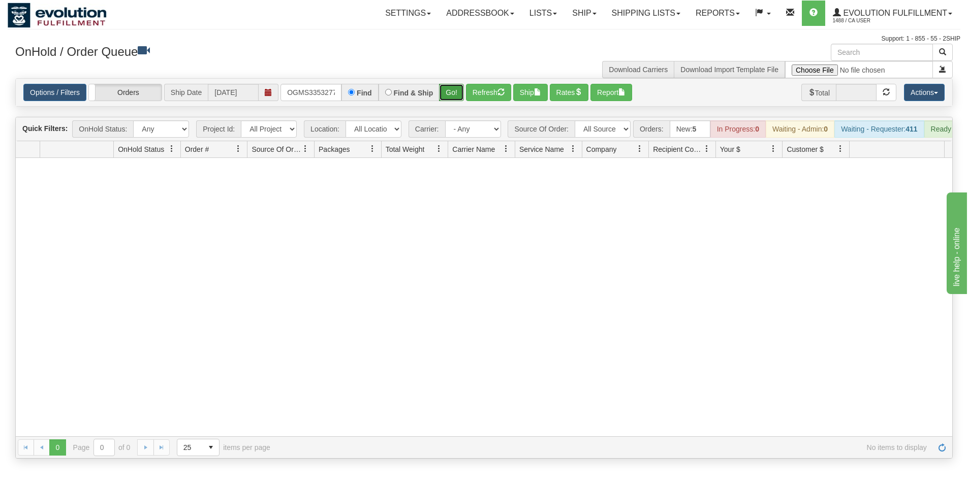
click at [455, 95] on button "Go!" at bounding box center [451, 92] width 25 height 17
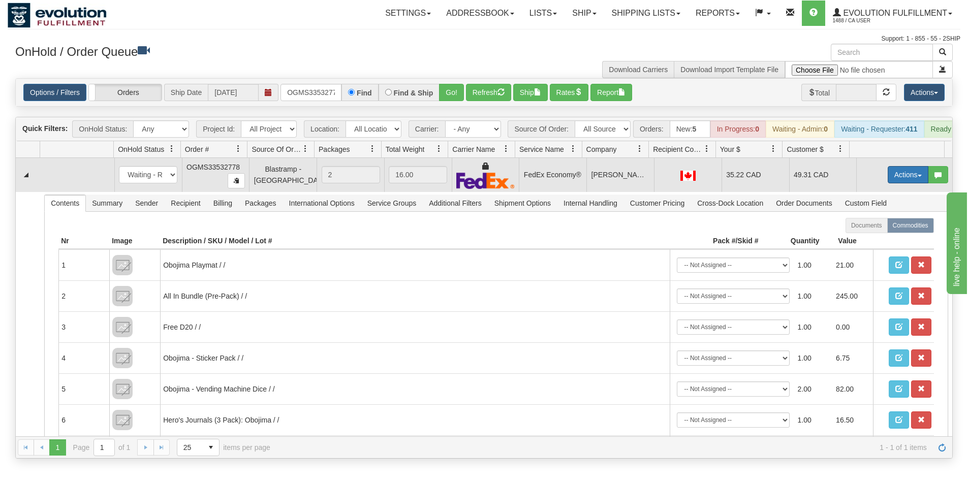
click at [903, 181] on button "Actions" at bounding box center [907, 174] width 41 height 17
click at [868, 240] on link "Ship" at bounding box center [886, 233] width 81 height 13
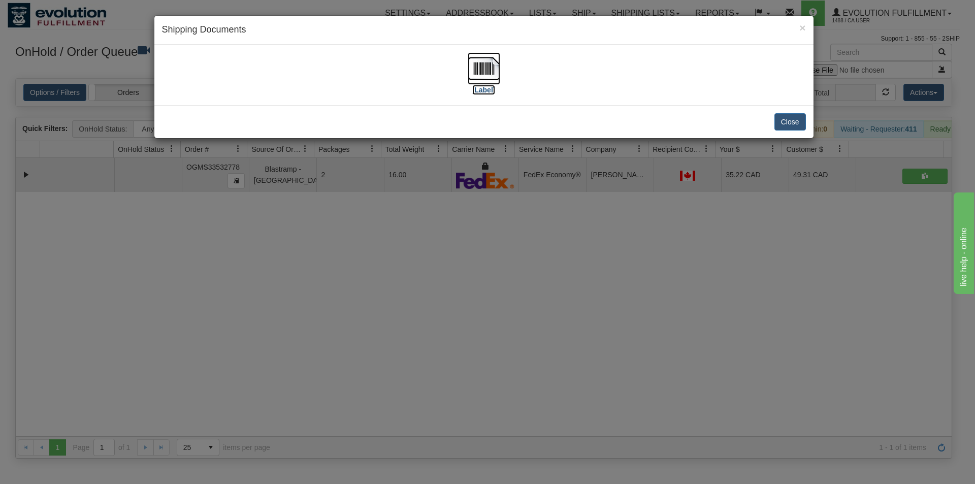
click at [487, 75] on img at bounding box center [484, 68] width 33 height 33
click at [793, 124] on button "Close" at bounding box center [790, 121] width 31 height 17
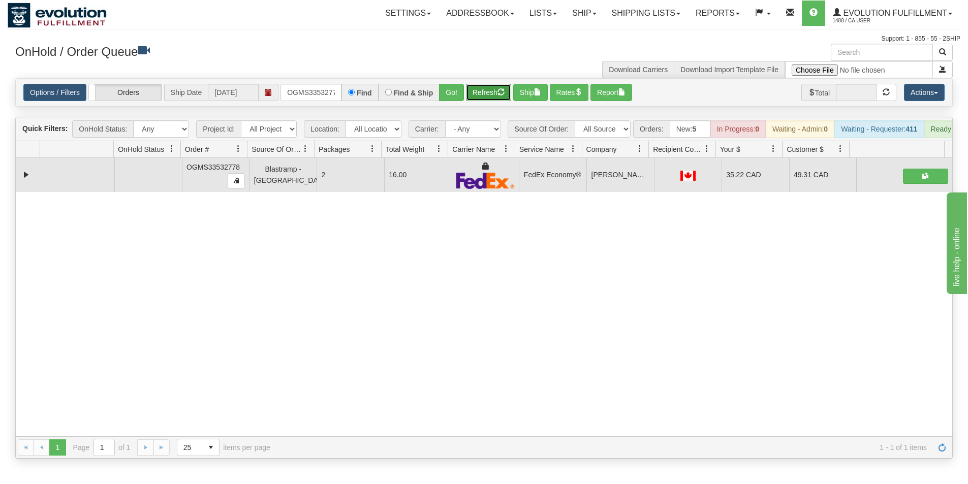
click at [493, 87] on button "Refresh" at bounding box center [488, 92] width 45 height 17
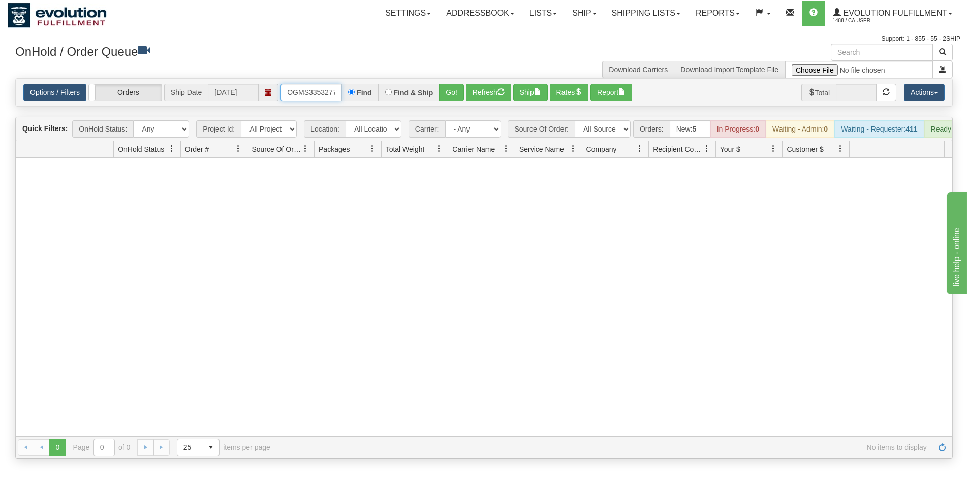
scroll to position [0, 6]
drag, startPoint x: 284, startPoint y: 95, endPoint x: 372, endPoint y: 104, distance: 88.4
click at [372, 104] on div "Options / Filters Group Shipments Orders Ship Date [DATE] OGMS33532778 Find Fin…" at bounding box center [484, 92] width 936 height 27
type input "OGMS33526701"
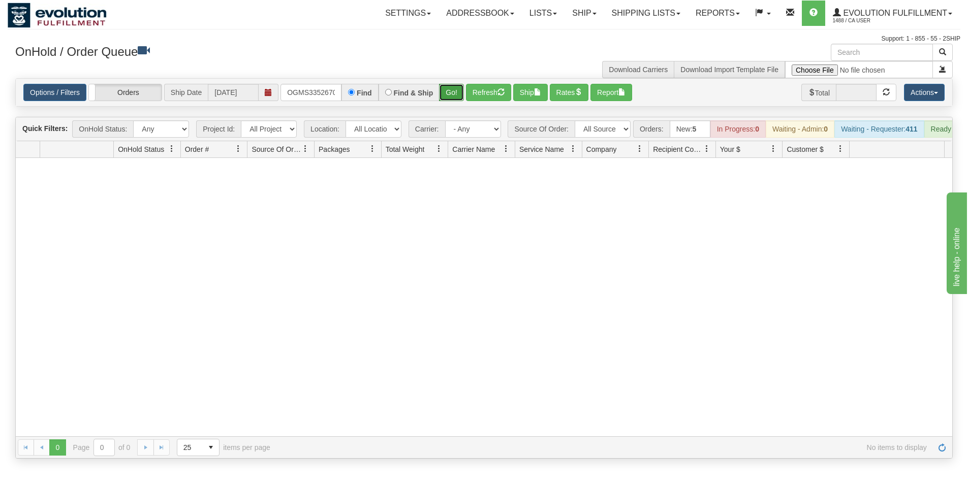
click at [445, 88] on button "Go!" at bounding box center [451, 92] width 25 height 17
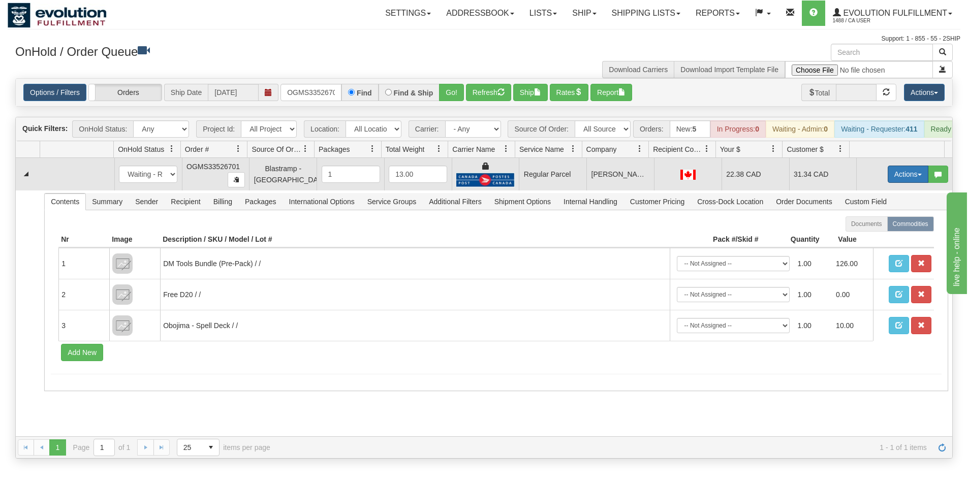
click at [907, 183] on button "Actions" at bounding box center [907, 174] width 41 height 17
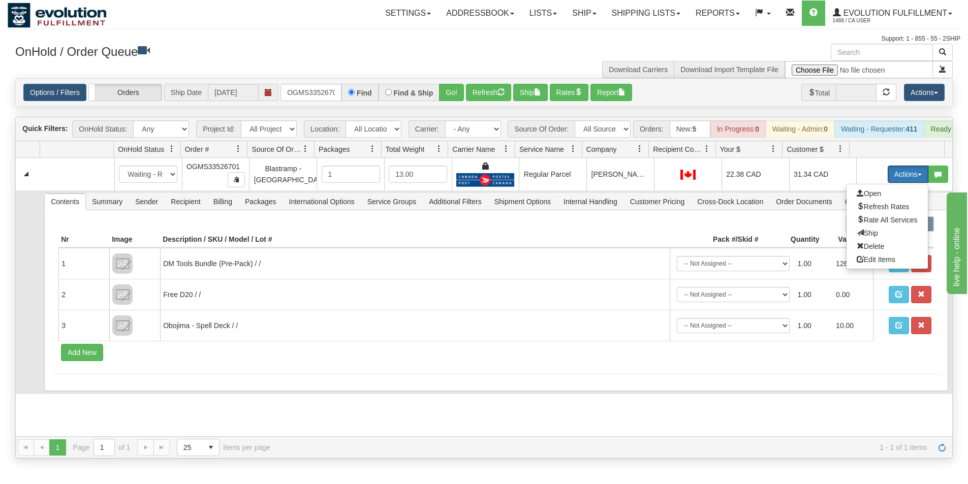
drag, startPoint x: 869, startPoint y: 227, endPoint x: 872, endPoint y: 211, distance: 16.5
click at [871, 219] on ul "Open Refresh Rates Rate All Services Ship Delete Edit Items" at bounding box center [887, 226] width 82 height 85
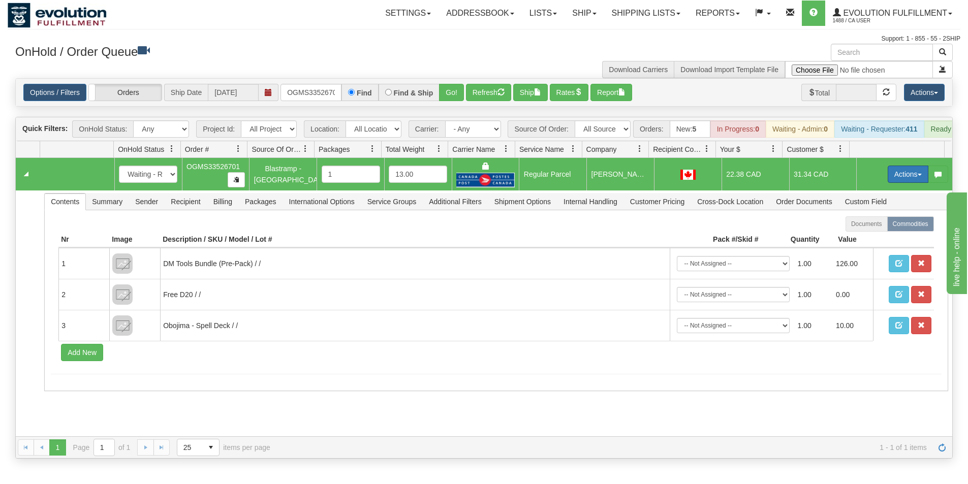
click at [895, 179] on button "Actions" at bounding box center [907, 174] width 41 height 17
click at [873, 224] on span "Rate All Services" at bounding box center [886, 220] width 61 height 8
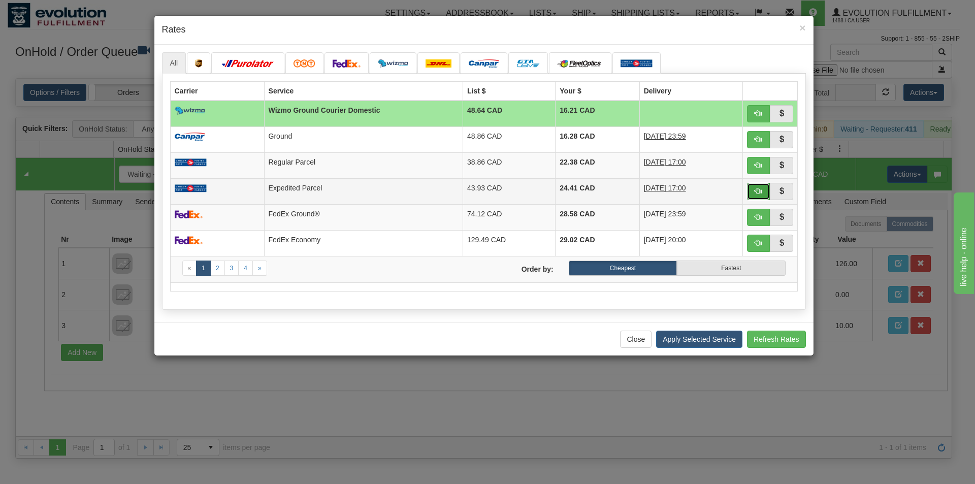
click at [756, 190] on span "button" at bounding box center [758, 190] width 7 height 7
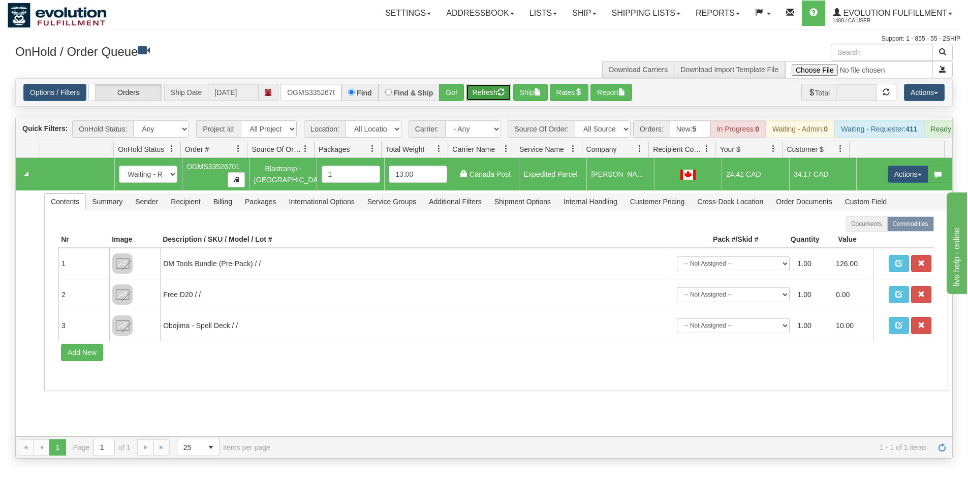
click at [494, 91] on button "Refresh" at bounding box center [488, 92] width 45 height 17
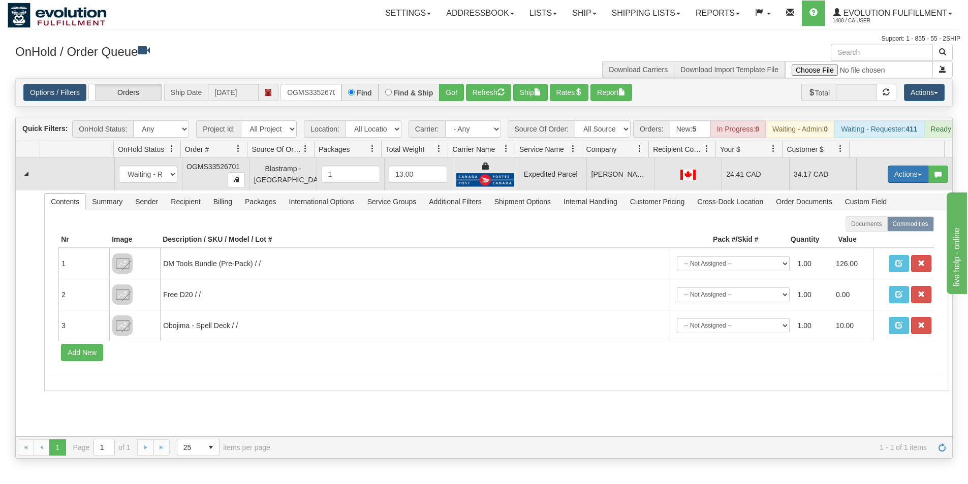
click at [904, 180] on button "Actions" at bounding box center [907, 174] width 41 height 17
click at [864, 237] on span "Ship" at bounding box center [866, 233] width 21 height 8
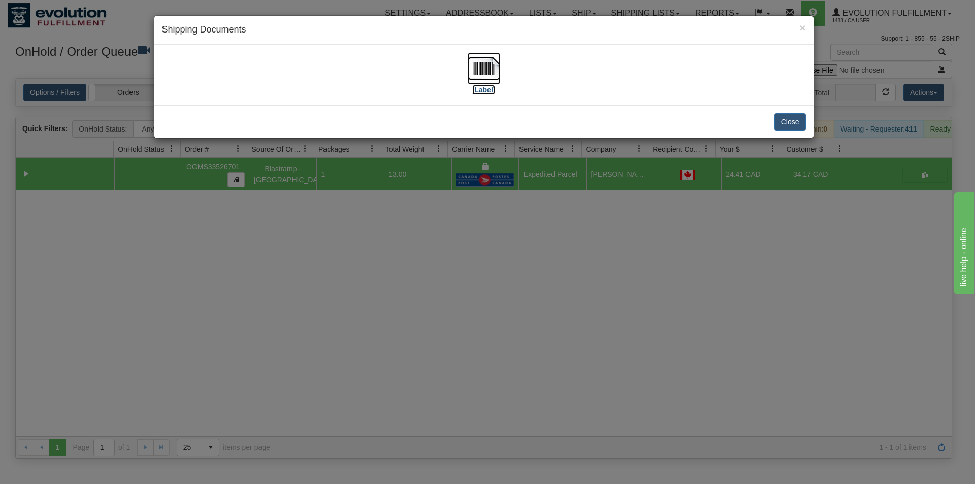
click at [492, 69] on img at bounding box center [484, 68] width 33 height 33
click at [795, 120] on button "Close" at bounding box center [790, 121] width 31 height 17
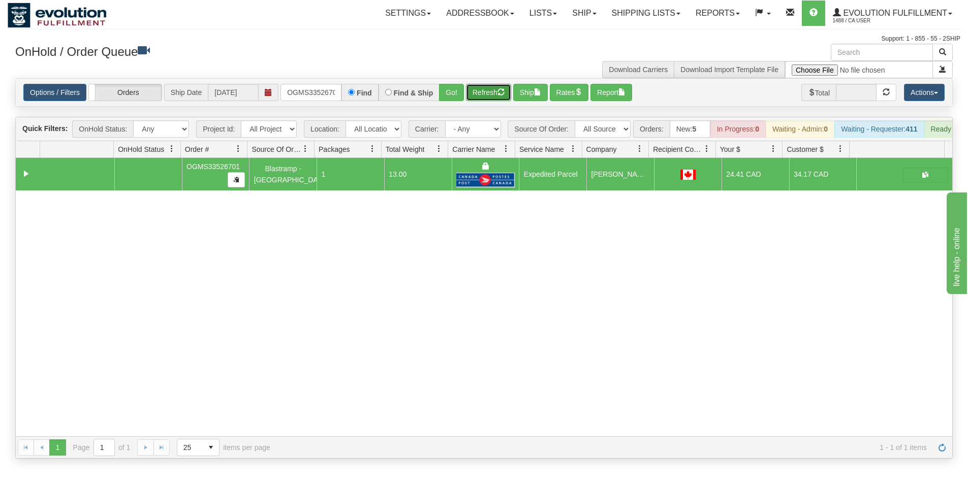
click at [484, 91] on button "Refresh" at bounding box center [488, 92] width 45 height 17
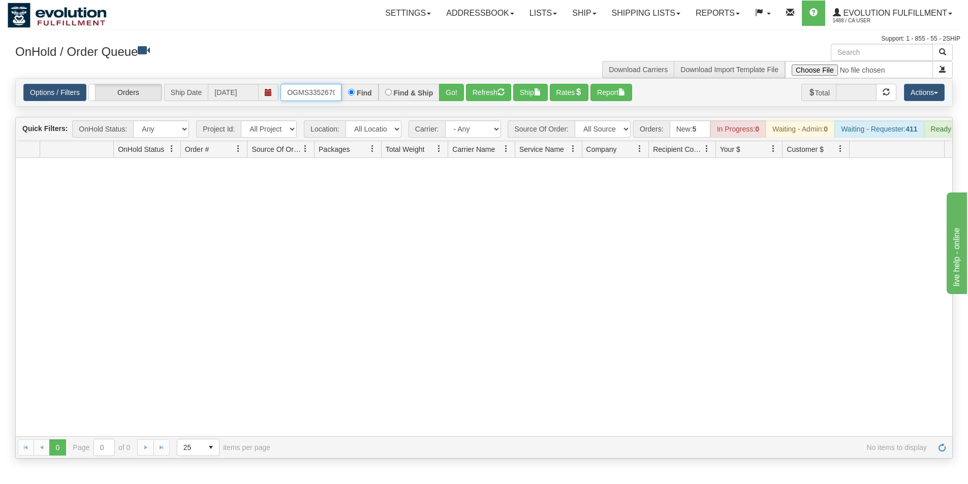
scroll to position [0, 6]
drag, startPoint x: 284, startPoint y: 92, endPoint x: 378, endPoint y: 104, distance: 94.6
click at [378, 104] on div "Options / Filters Group Shipments Orders Ship Date [DATE] OGMS33526701 Find Fin…" at bounding box center [484, 92] width 936 height 27
type input "OGMS33526262"
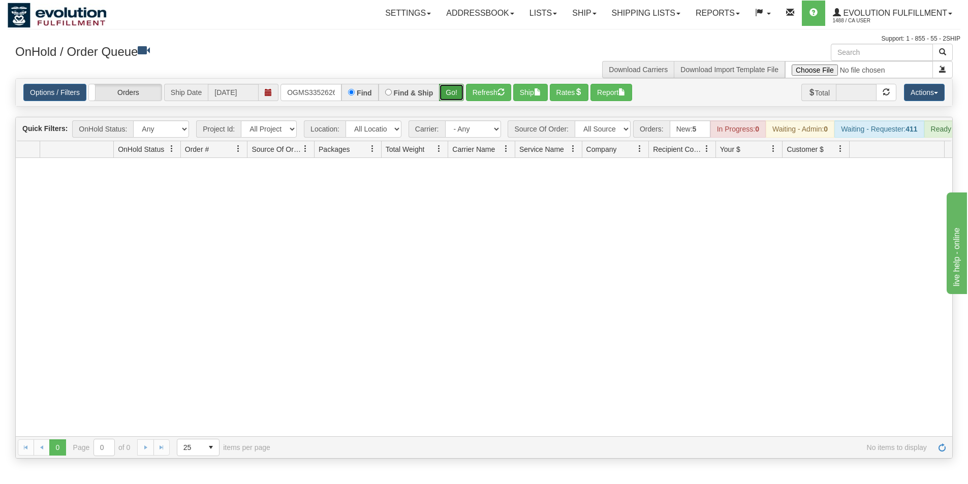
click at [449, 99] on button "Go!" at bounding box center [451, 92] width 25 height 17
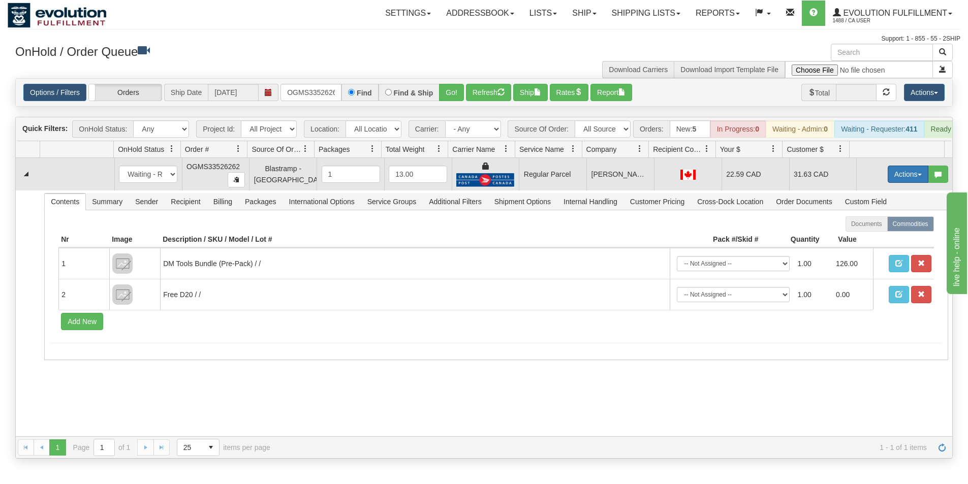
click at [903, 178] on button "Actions" at bounding box center [907, 174] width 41 height 17
click at [863, 237] on span "Ship" at bounding box center [866, 233] width 21 height 8
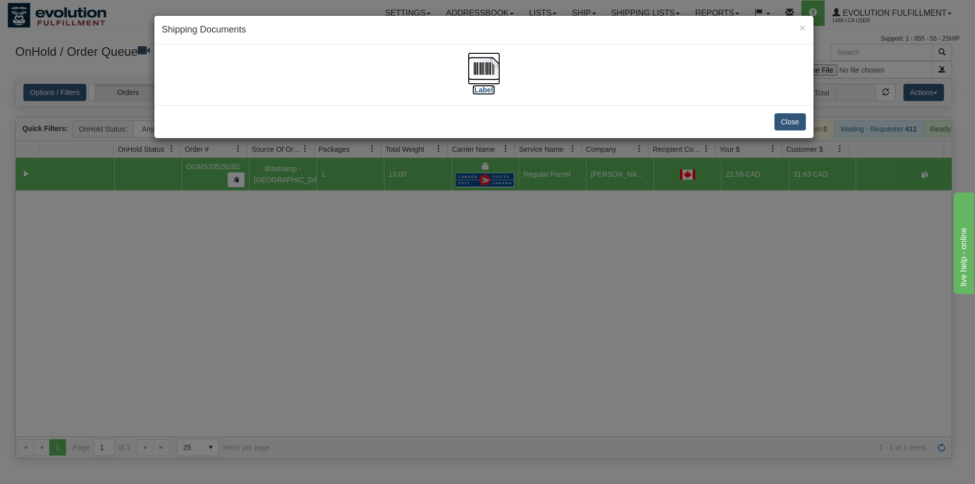
click at [483, 71] on img at bounding box center [484, 68] width 33 height 33
click at [797, 121] on button "Close" at bounding box center [790, 121] width 31 height 17
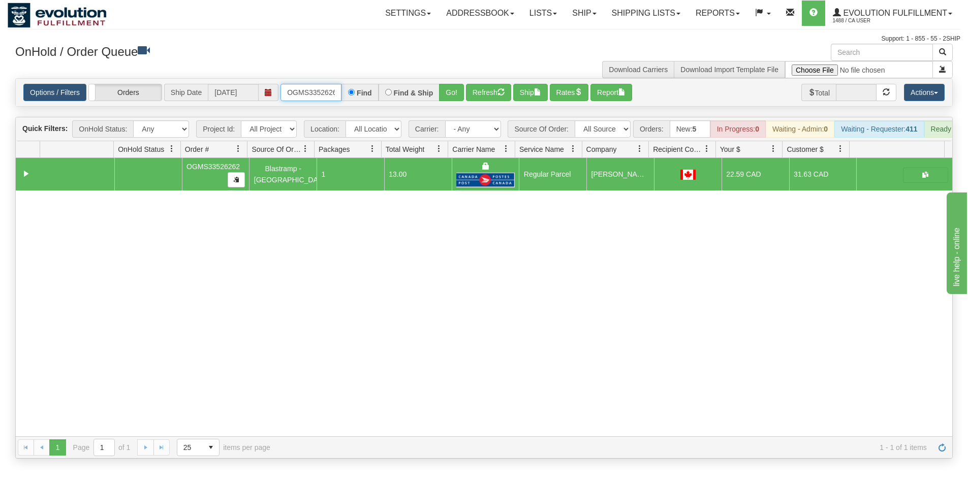
scroll to position [0, 6]
drag, startPoint x: 287, startPoint y: 90, endPoint x: 379, endPoint y: 89, distance: 91.9
click at [379, 89] on div "OGMS33526262 Find Find & Ship Go!" at bounding box center [371, 92] width 183 height 17
click at [495, 94] on button "Refresh" at bounding box center [488, 92] width 45 height 17
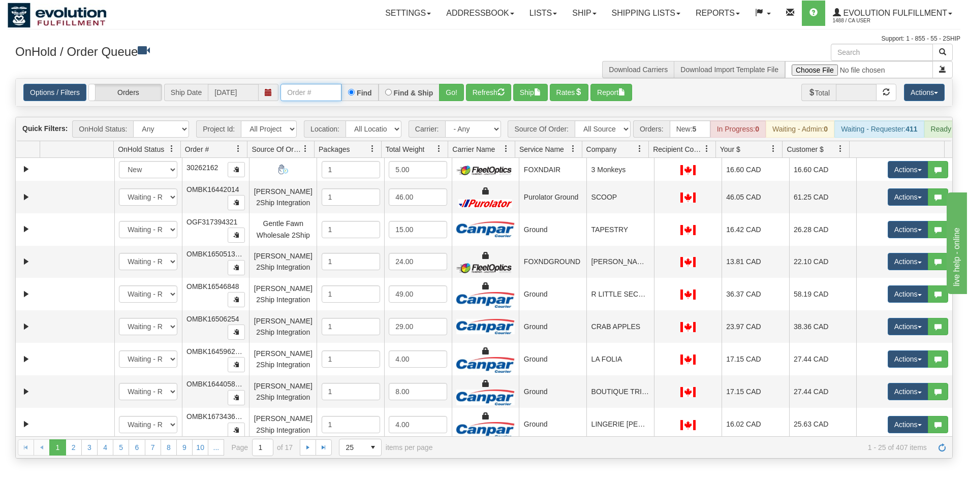
click at [306, 95] on input "text" at bounding box center [310, 92] width 61 height 17
type input "OGMS33558285"
click at [449, 98] on button "Go!" at bounding box center [451, 92] width 25 height 17
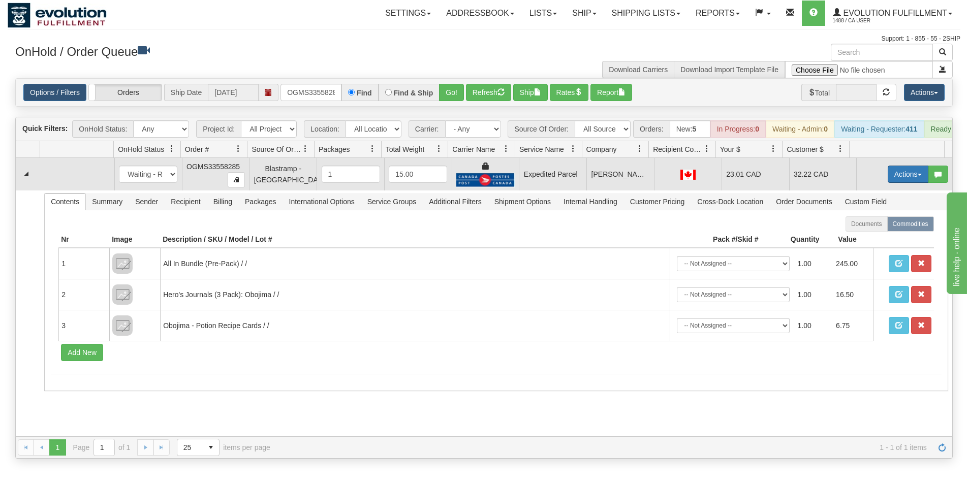
click at [905, 182] on button "Actions" at bounding box center [907, 174] width 41 height 17
click at [868, 237] on span "Ship" at bounding box center [866, 233] width 21 height 8
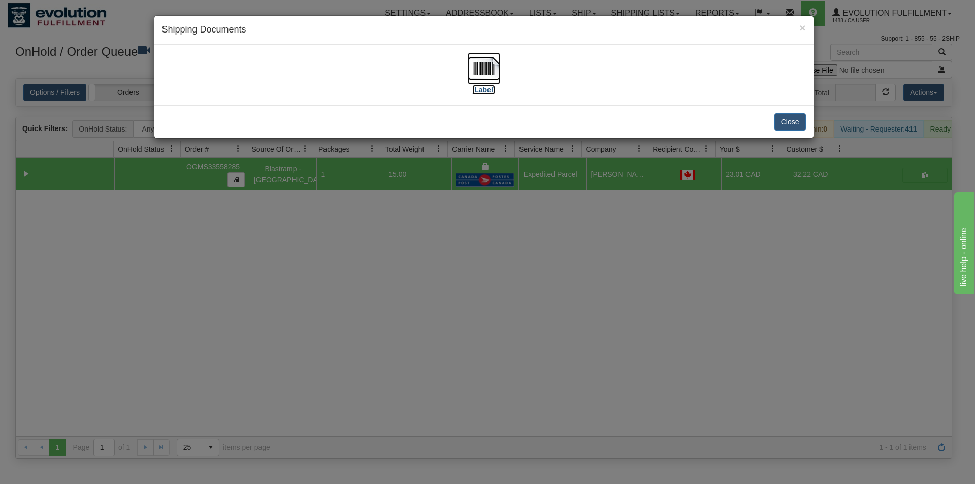
click at [491, 72] on img at bounding box center [484, 68] width 33 height 33
click at [792, 124] on button "Close" at bounding box center [790, 121] width 31 height 17
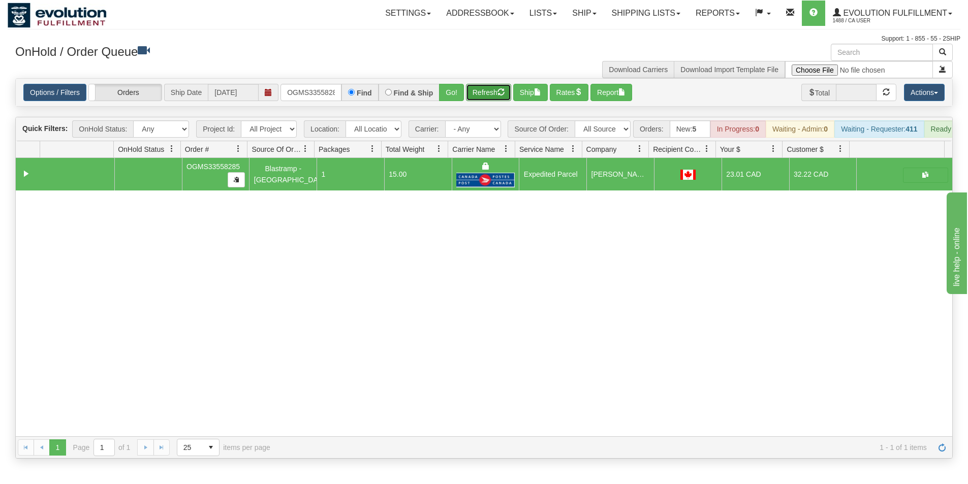
click at [474, 91] on button "Refresh" at bounding box center [488, 92] width 45 height 17
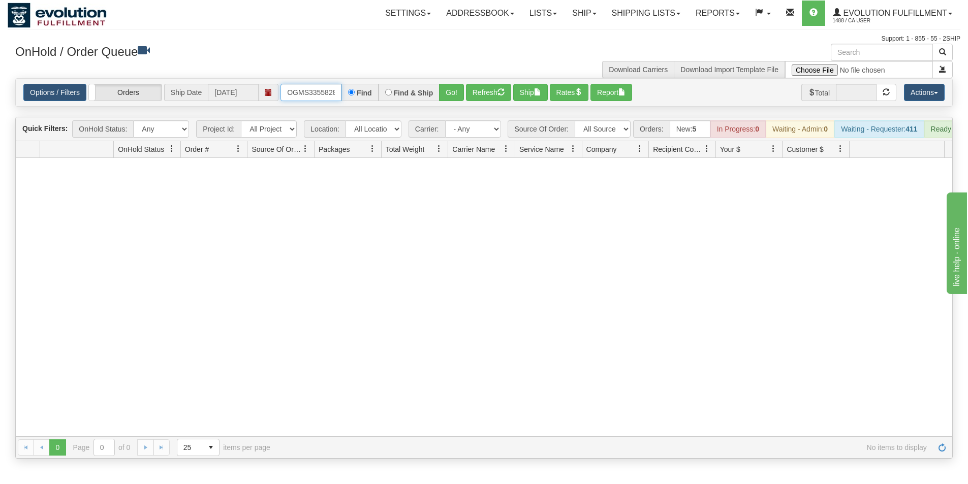
scroll to position [0, 6]
drag, startPoint x: 288, startPoint y: 88, endPoint x: 383, endPoint y: 87, distance: 94.5
click at [383, 87] on div "OGMS33558285 Find Find & Ship Go!" at bounding box center [371, 92] width 183 height 17
type input "OGMS37740256"
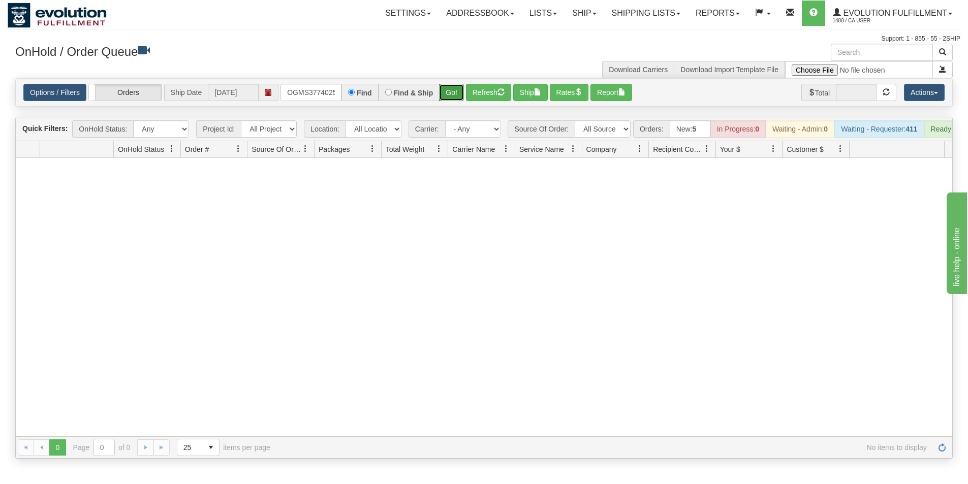
click at [450, 95] on button "Go!" at bounding box center [451, 92] width 25 height 17
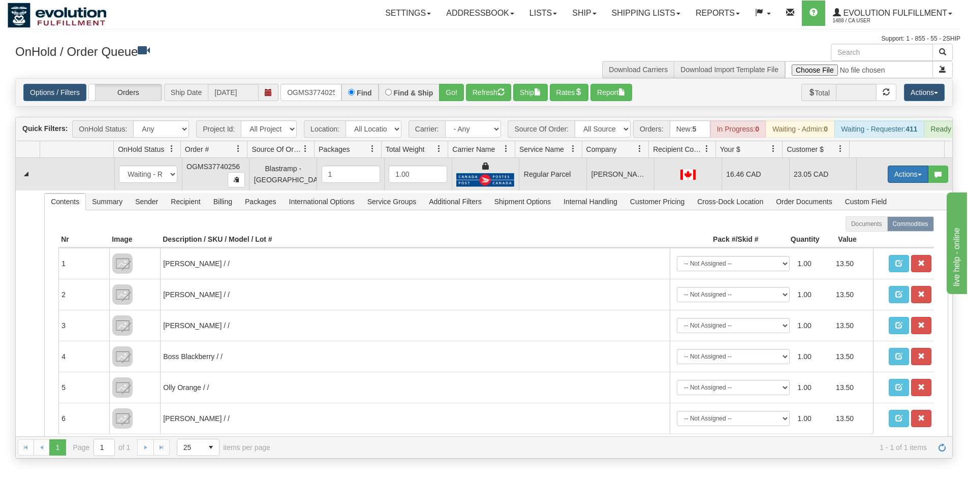
click at [909, 176] on button "Actions" at bounding box center [907, 174] width 41 height 17
click at [871, 224] on span "Rate All Services" at bounding box center [886, 220] width 61 height 8
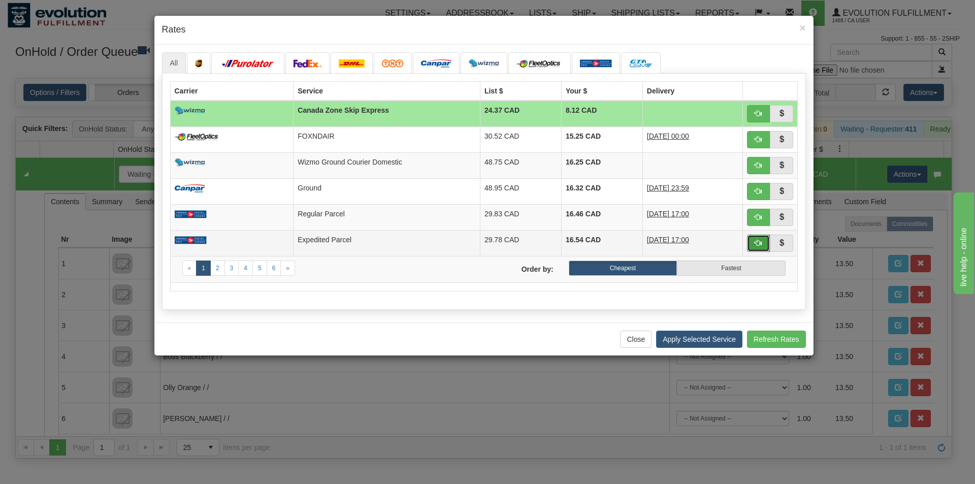
click at [754, 243] on button "button" at bounding box center [758, 243] width 23 height 17
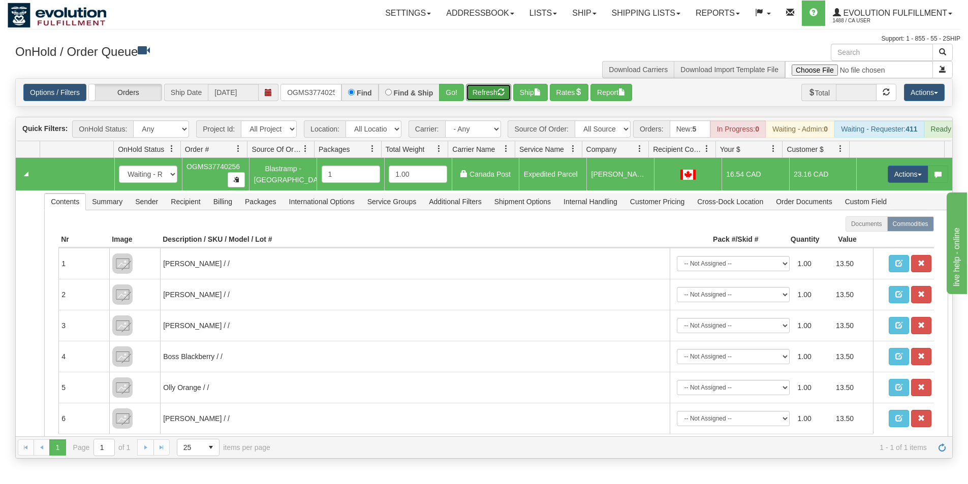
click at [491, 97] on button "Refresh" at bounding box center [488, 92] width 45 height 17
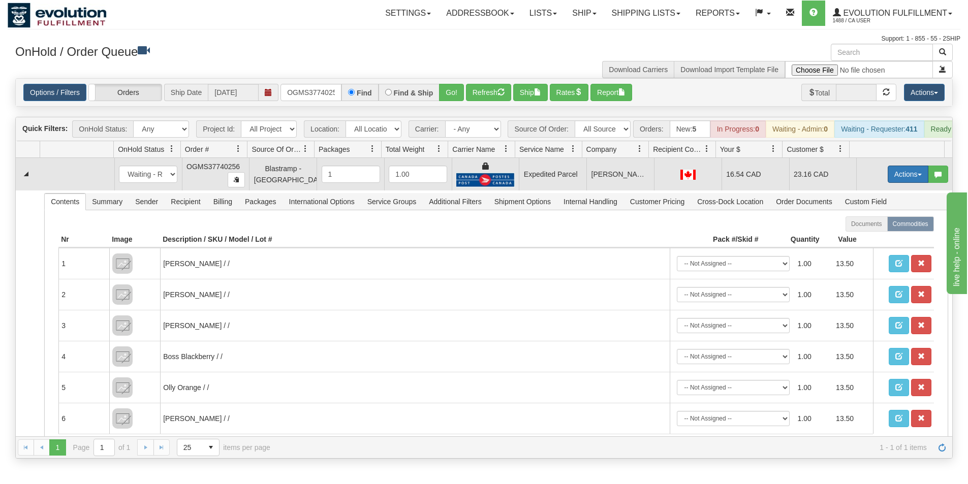
click at [902, 183] on button "Actions" at bounding box center [907, 174] width 41 height 17
click at [872, 240] on link "Ship" at bounding box center [886, 233] width 81 height 13
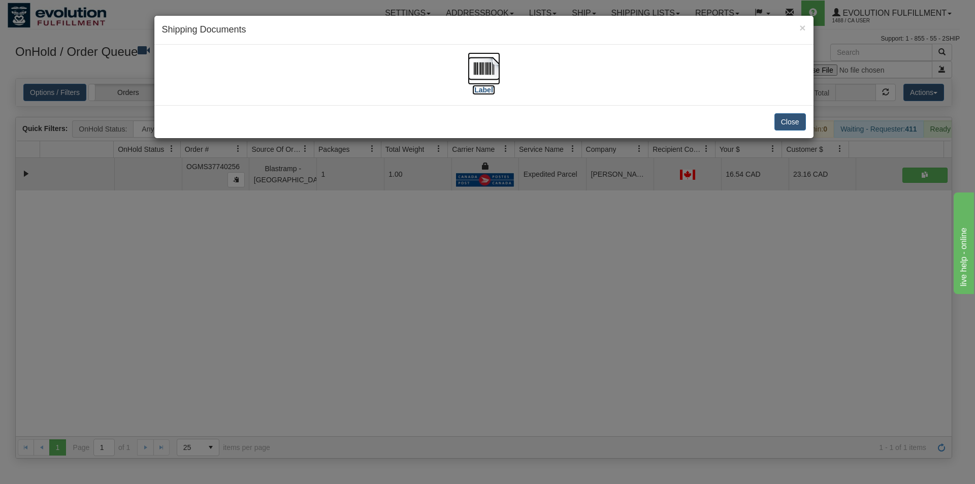
click at [495, 65] on img at bounding box center [484, 68] width 33 height 33
click at [795, 118] on button "Close" at bounding box center [790, 121] width 31 height 17
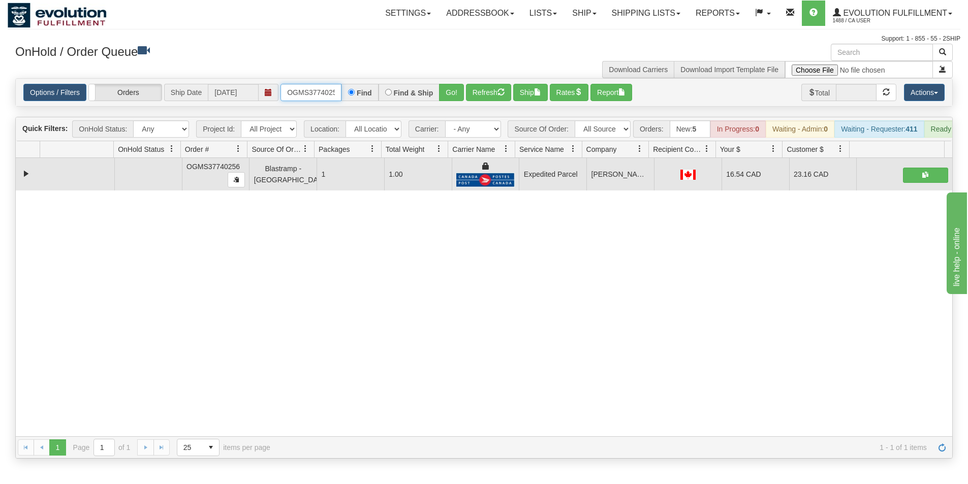
scroll to position [0, 6]
drag, startPoint x: 287, startPoint y: 96, endPoint x: 372, endPoint y: 95, distance: 85.3
click at [372, 95] on div "OGMS37740256 Find Find & Ship Go!" at bounding box center [371, 92] width 183 height 17
type input "OGMS37740852"
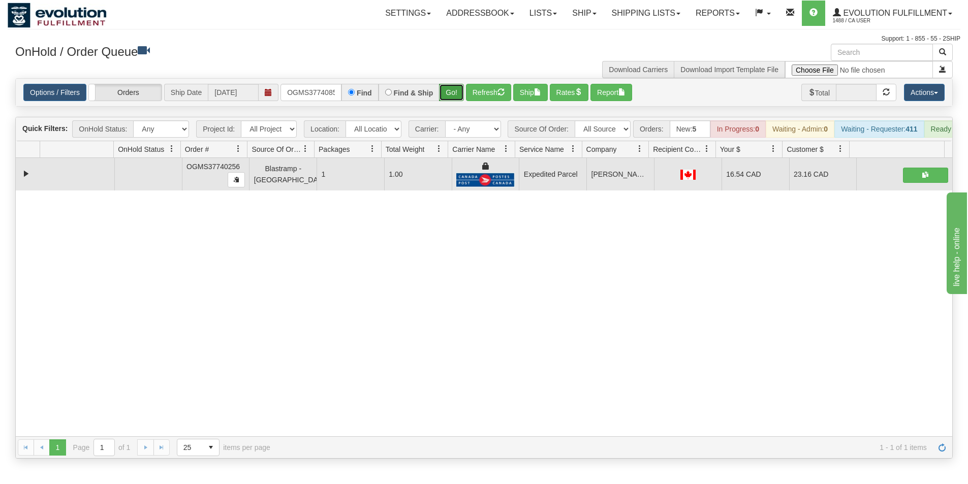
click at [450, 94] on button "Go!" at bounding box center [451, 92] width 25 height 17
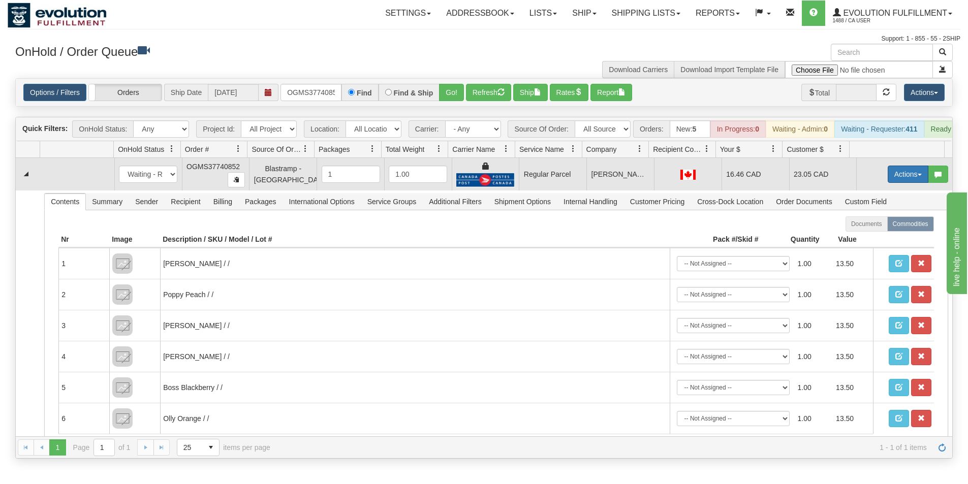
click at [895, 183] on button "Actions" at bounding box center [907, 174] width 41 height 17
click at [872, 237] on link "Ship" at bounding box center [886, 233] width 81 height 13
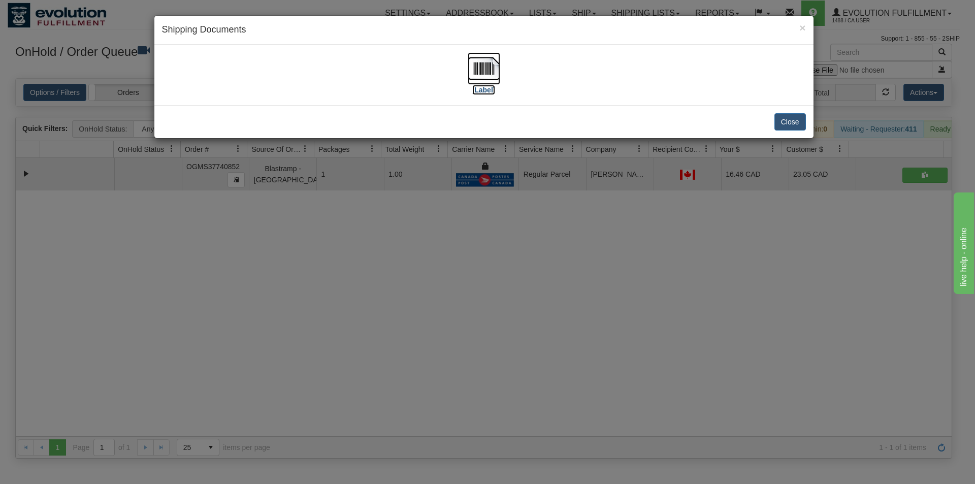
click at [486, 70] on img at bounding box center [484, 68] width 33 height 33
click at [779, 126] on button "Close" at bounding box center [790, 121] width 31 height 17
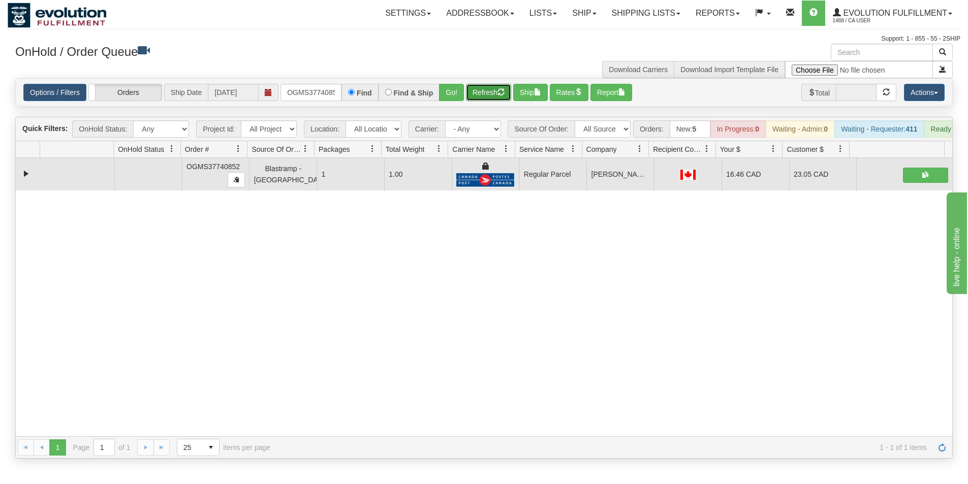
click at [493, 92] on button "Refresh" at bounding box center [488, 92] width 45 height 17
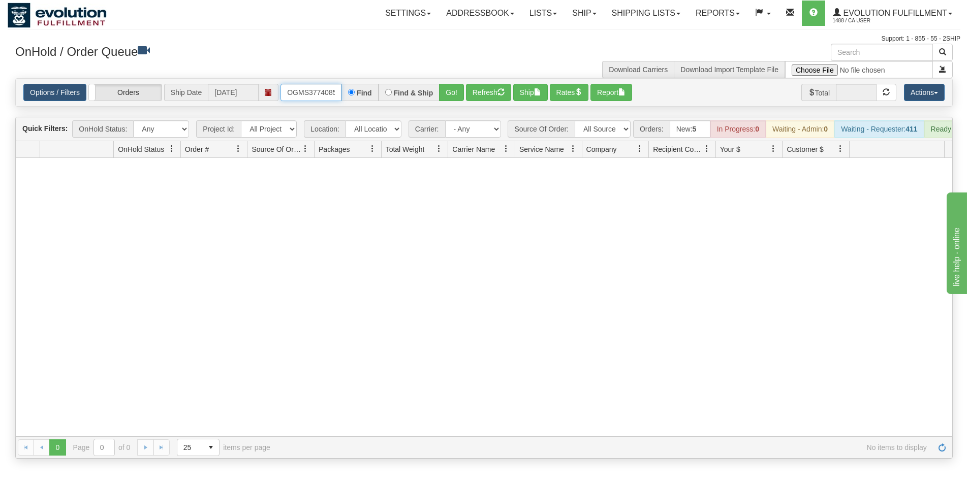
scroll to position [0, 6]
drag, startPoint x: 289, startPoint y: 92, endPoint x: 354, endPoint y: 92, distance: 64.5
click at [354, 92] on div "OGMS37740852 Find Find & Ship Go!" at bounding box center [371, 92] width 183 height 17
type input "OGMS33543729"
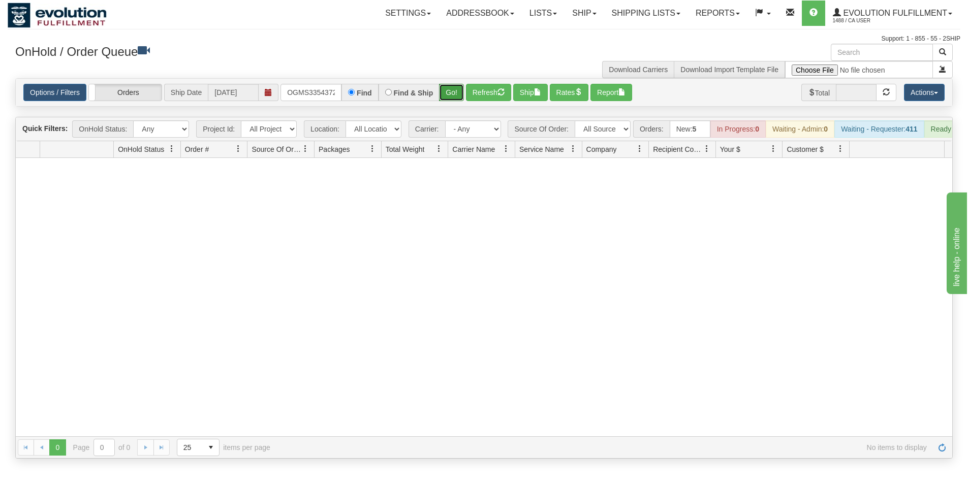
click at [448, 95] on button "Go!" at bounding box center [451, 92] width 25 height 17
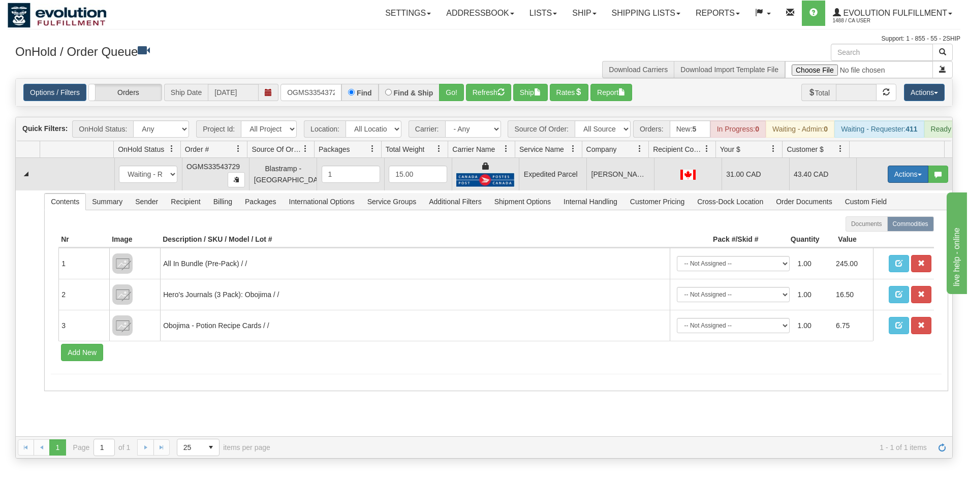
click at [892, 179] on button "Actions" at bounding box center [907, 174] width 41 height 17
click at [863, 237] on span "Ship" at bounding box center [866, 233] width 21 height 8
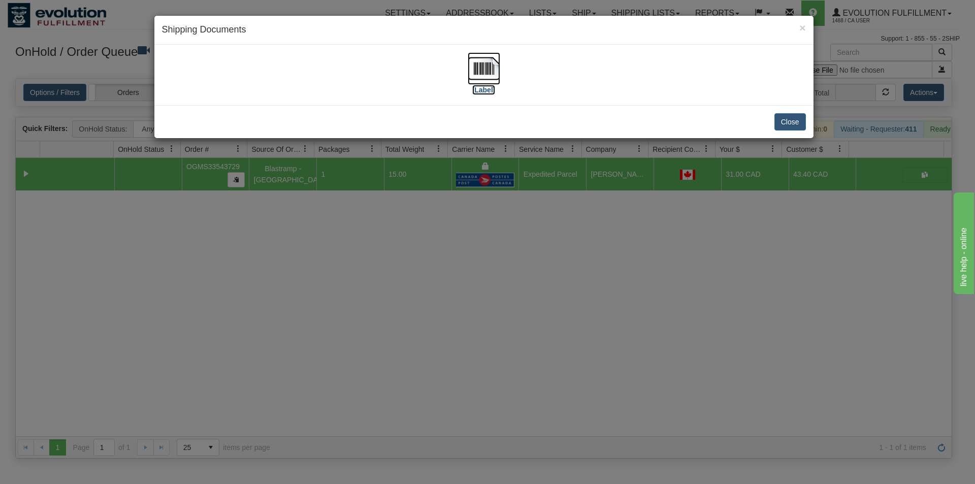
click at [484, 67] on img at bounding box center [484, 68] width 33 height 33
click at [804, 124] on button "Close" at bounding box center [790, 121] width 31 height 17
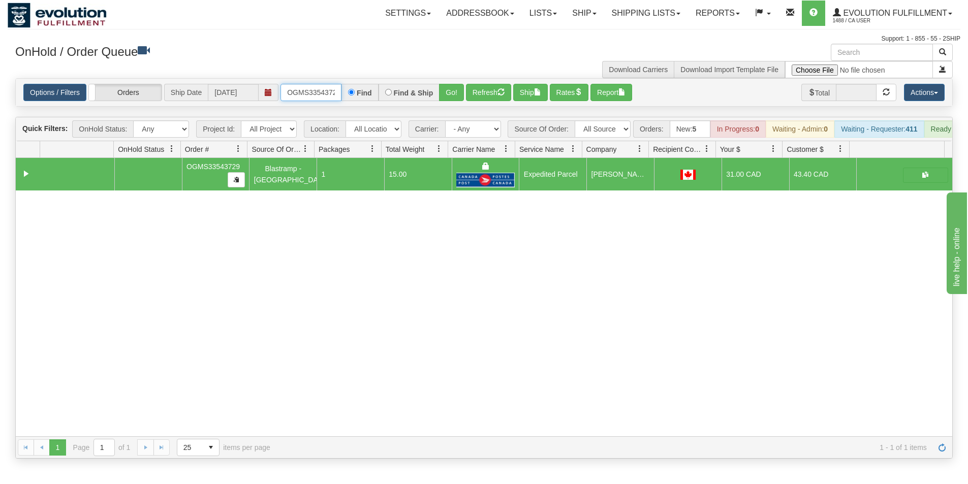
scroll to position [0, 6]
drag, startPoint x: 288, startPoint y: 85, endPoint x: 387, endPoint y: 84, distance: 98.5
click at [387, 84] on div "OGMS33543729 Find Find & Ship Go!" at bounding box center [371, 92] width 183 height 17
click at [482, 92] on button "Refresh" at bounding box center [488, 92] width 45 height 17
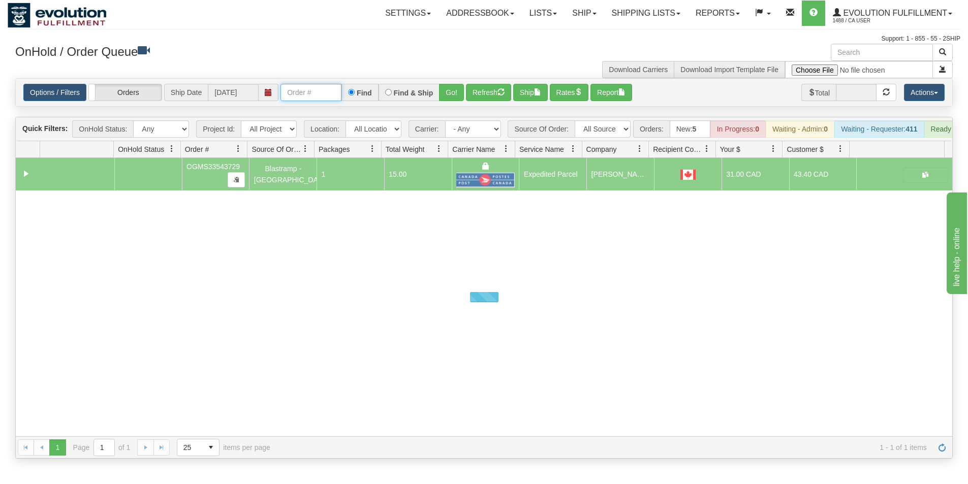
click at [307, 98] on input "text" at bounding box center [310, 92] width 61 height 17
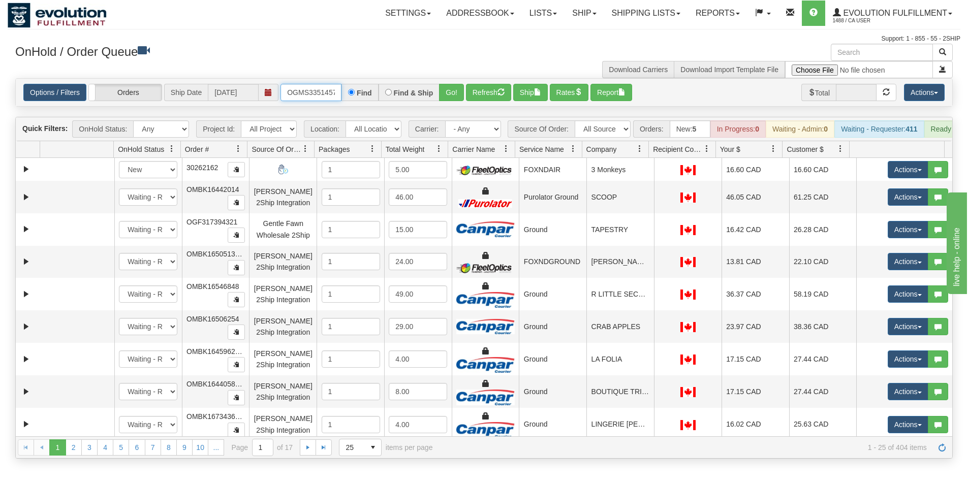
type input "OGMS33514573"
click at [448, 95] on button "Go!" at bounding box center [451, 92] width 25 height 17
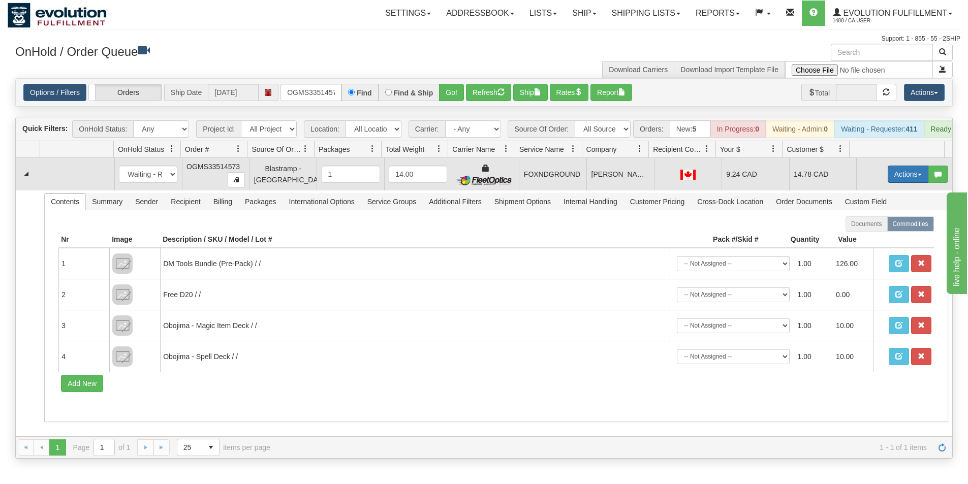
click at [917, 176] on span "button" at bounding box center [919, 175] width 4 height 2
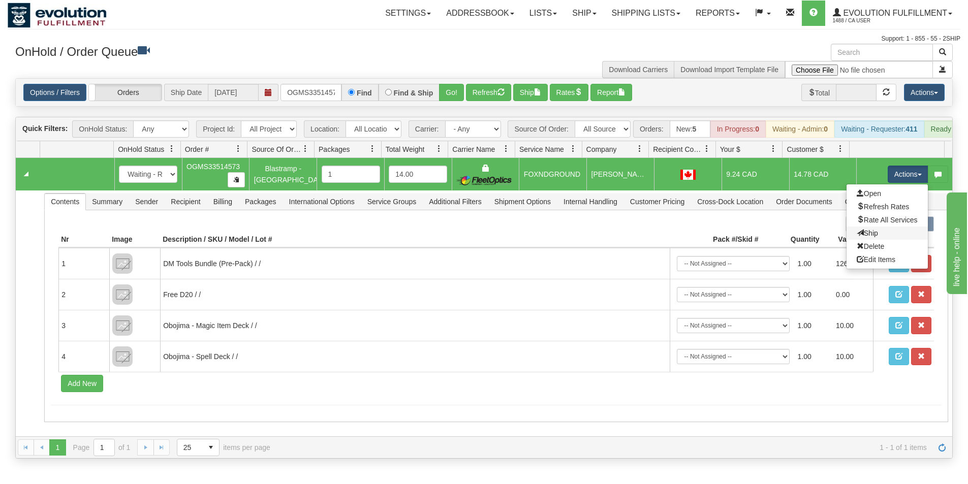
click at [881, 240] on link "Ship" at bounding box center [886, 233] width 81 height 13
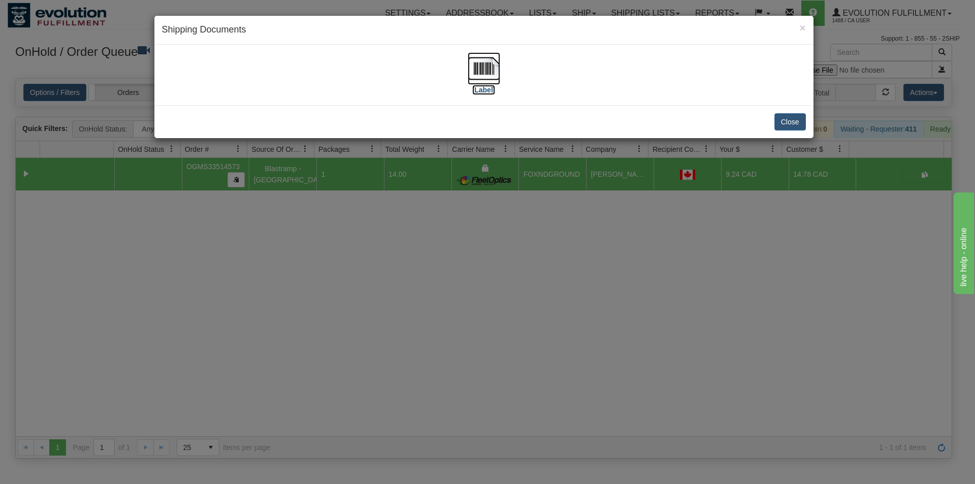
click at [473, 65] on img at bounding box center [484, 68] width 33 height 33
click at [786, 118] on button "Close" at bounding box center [790, 121] width 31 height 17
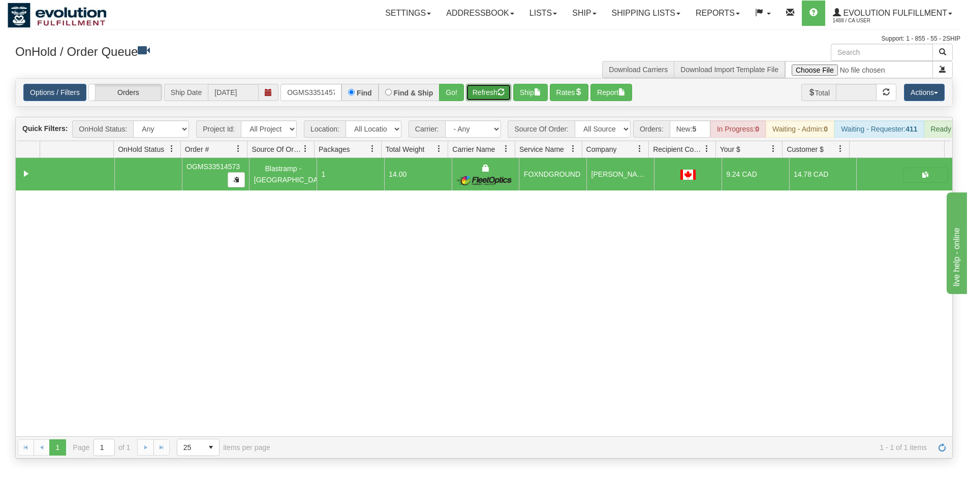
click at [486, 97] on button "Refresh" at bounding box center [488, 92] width 45 height 17
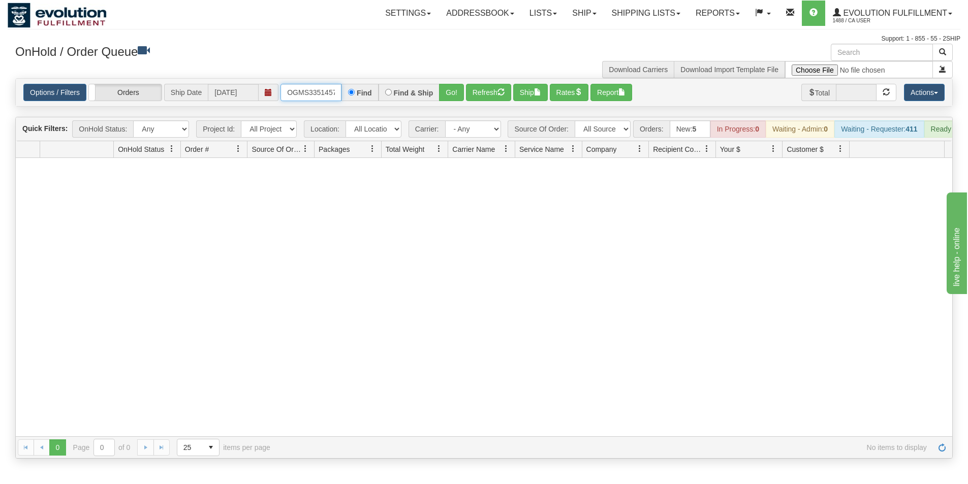
scroll to position [0, 6]
drag, startPoint x: 288, startPoint y: 93, endPoint x: 417, endPoint y: 93, distance: 128.5
click at [417, 93] on div "OGMS33514573 Find Find & Ship Go!" at bounding box center [371, 92] width 183 height 17
type input "OGMS37737486"
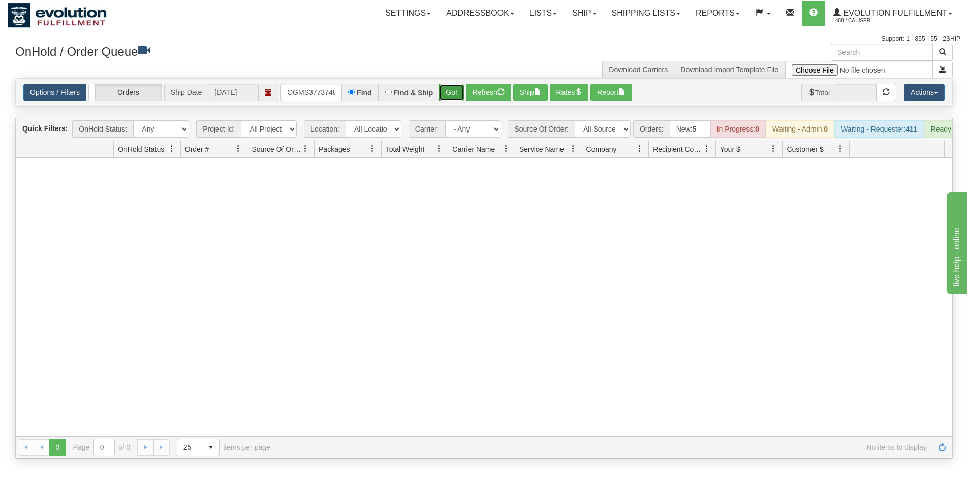
click at [443, 96] on button "Go!" at bounding box center [451, 92] width 25 height 17
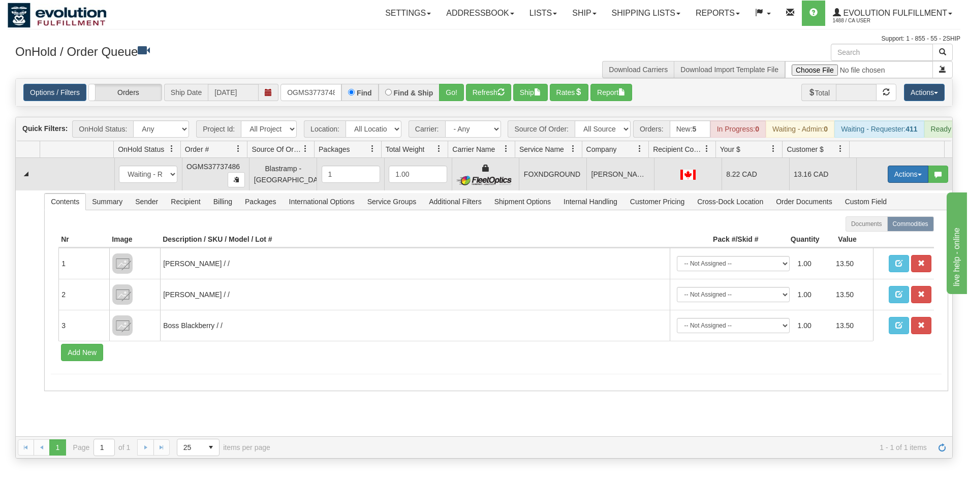
click at [903, 183] on button "Actions" at bounding box center [907, 174] width 41 height 17
click at [881, 240] on link "Ship" at bounding box center [886, 233] width 81 height 13
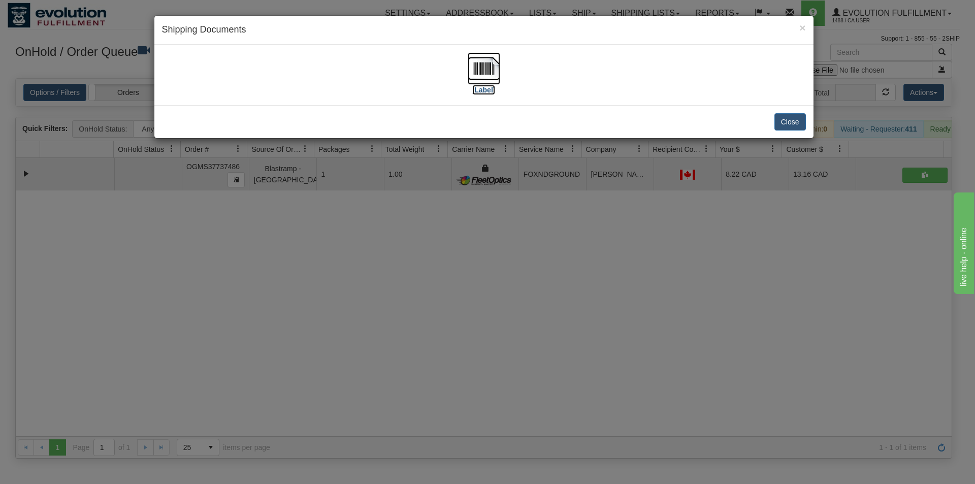
click at [490, 75] on img at bounding box center [484, 68] width 33 height 33
click at [791, 122] on button "Close" at bounding box center [790, 121] width 31 height 17
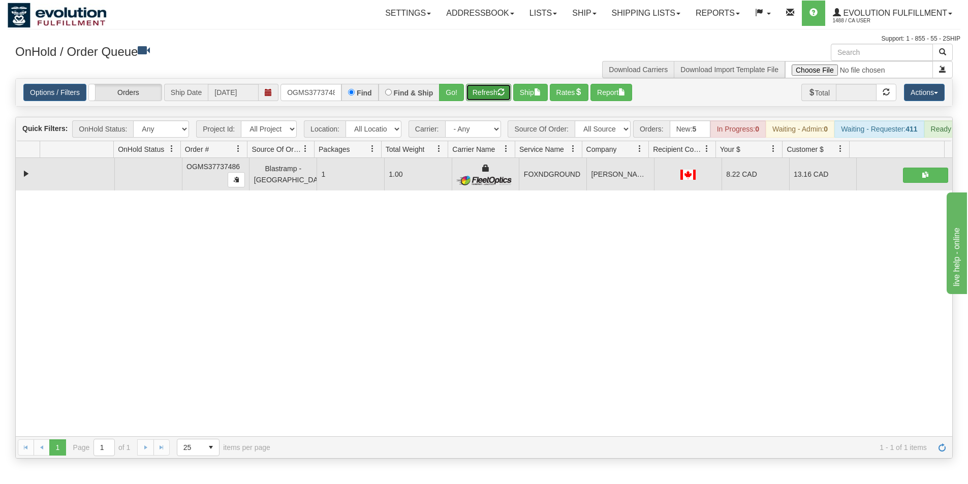
click at [480, 95] on button "Refresh" at bounding box center [488, 92] width 45 height 17
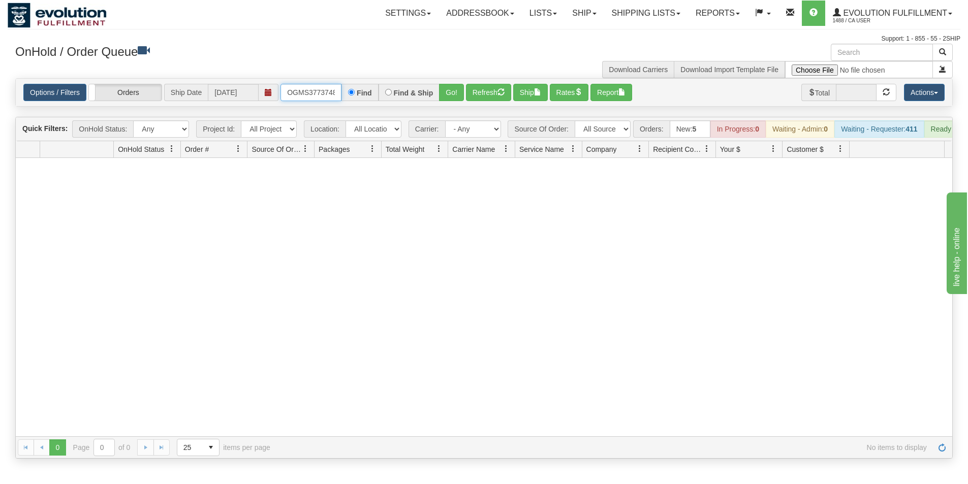
scroll to position [0, 6]
drag, startPoint x: 288, startPoint y: 90, endPoint x: 387, endPoint y: 90, distance: 98.5
click at [387, 90] on div "OGMS37737486 Find Find & Ship Go!" at bounding box center [371, 92] width 183 height 17
type input "OGMS33510529"
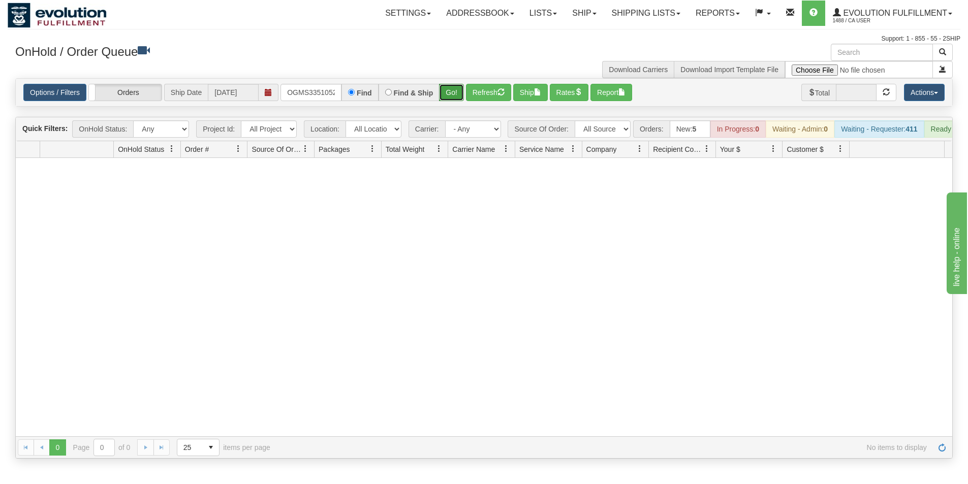
click at [445, 92] on button "Go!" at bounding box center [451, 92] width 25 height 17
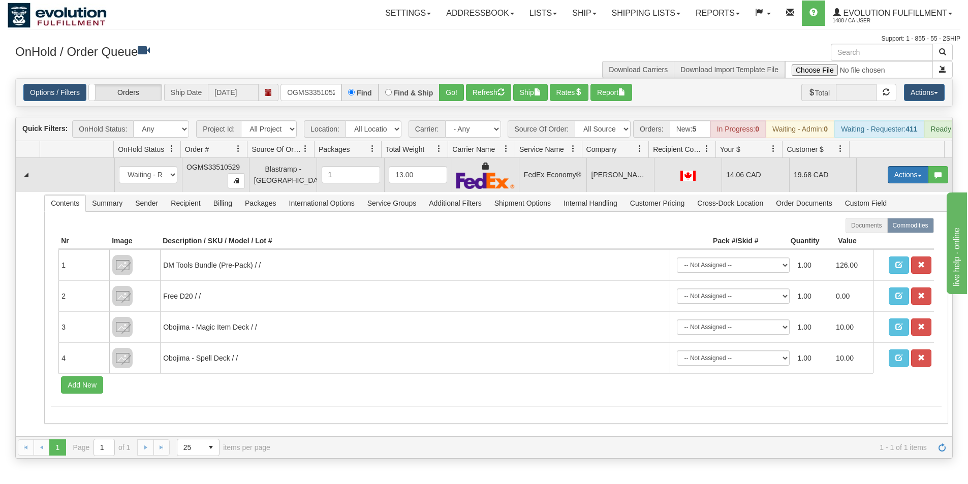
click at [897, 183] on button "Actions" at bounding box center [907, 174] width 41 height 17
click at [867, 238] on span "Ship" at bounding box center [866, 234] width 21 height 8
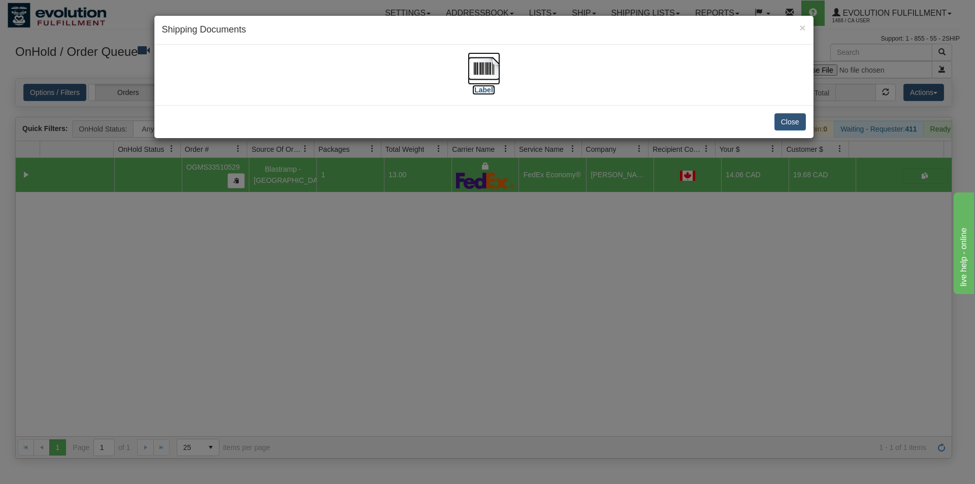
click at [490, 72] on img at bounding box center [484, 68] width 33 height 33
click at [794, 120] on button "Close" at bounding box center [790, 121] width 31 height 17
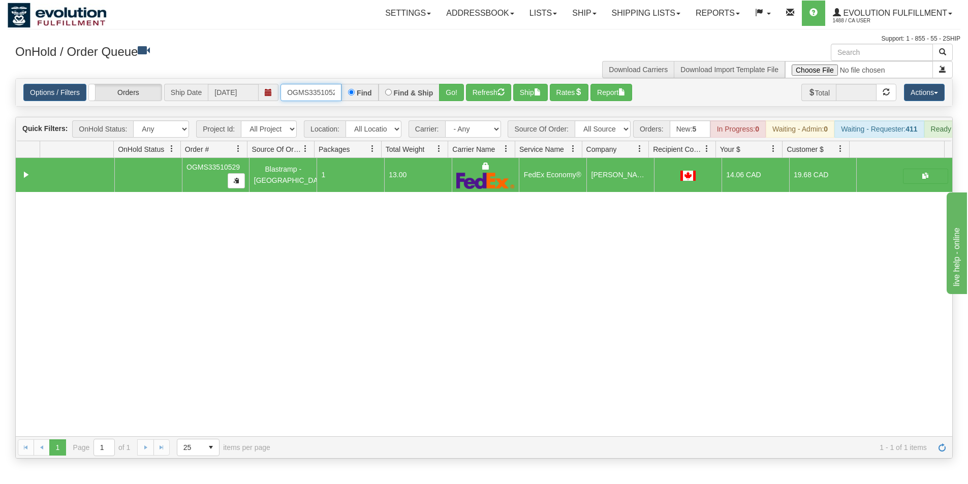
scroll to position [0, 6]
drag, startPoint x: 286, startPoint y: 89, endPoint x: 403, endPoint y: 87, distance: 116.9
click at [403, 87] on div "OGMS33510529 Find Find & Ship Go!" at bounding box center [371, 92] width 183 height 17
click at [312, 92] on input "text" at bounding box center [310, 92] width 61 height 17
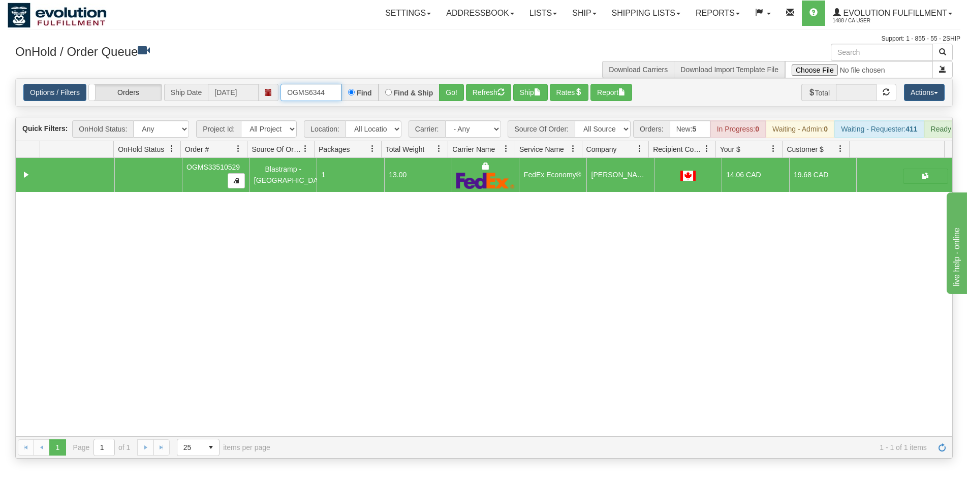
type input "OGMS6344"
click at [450, 95] on button "Go!" at bounding box center [451, 92] width 25 height 17
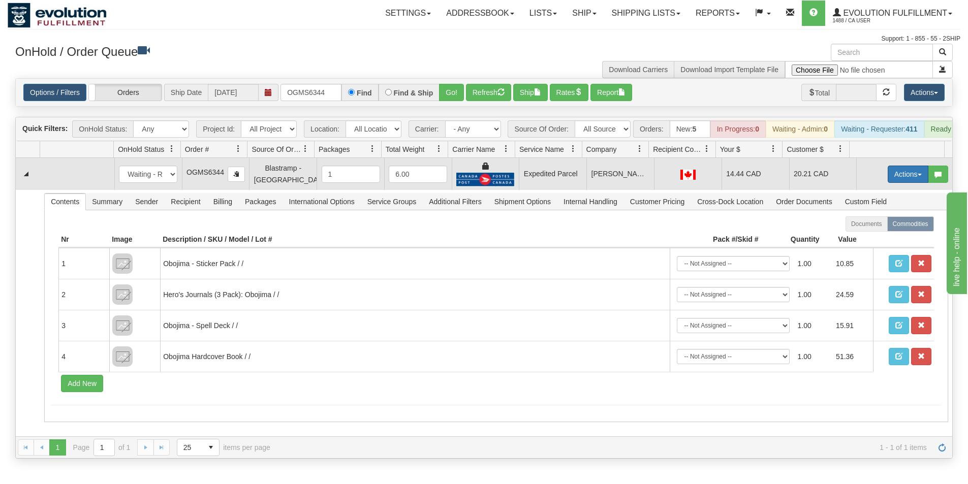
click at [887, 181] on button "Actions" at bounding box center [907, 174] width 41 height 17
click at [870, 240] on link "Ship" at bounding box center [886, 233] width 81 height 13
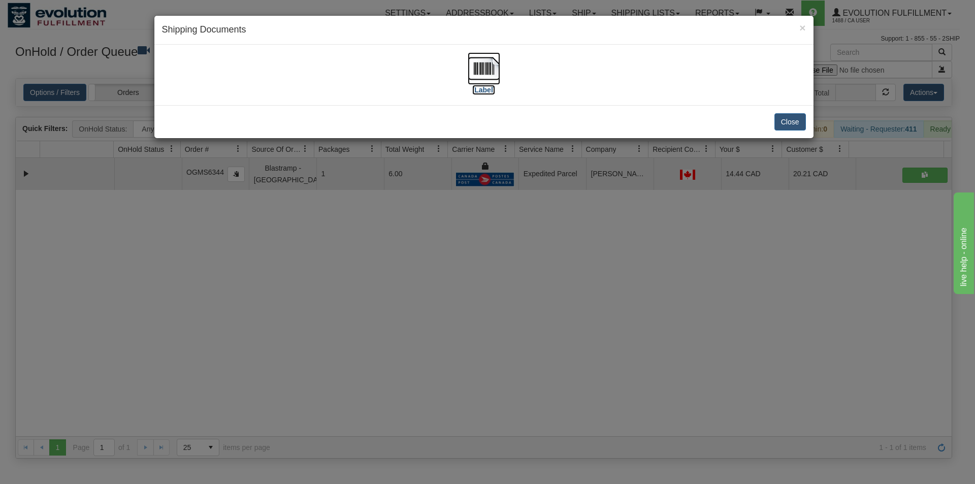
click at [490, 71] on img at bounding box center [484, 68] width 33 height 33
click at [793, 117] on button "Close" at bounding box center [790, 121] width 31 height 17
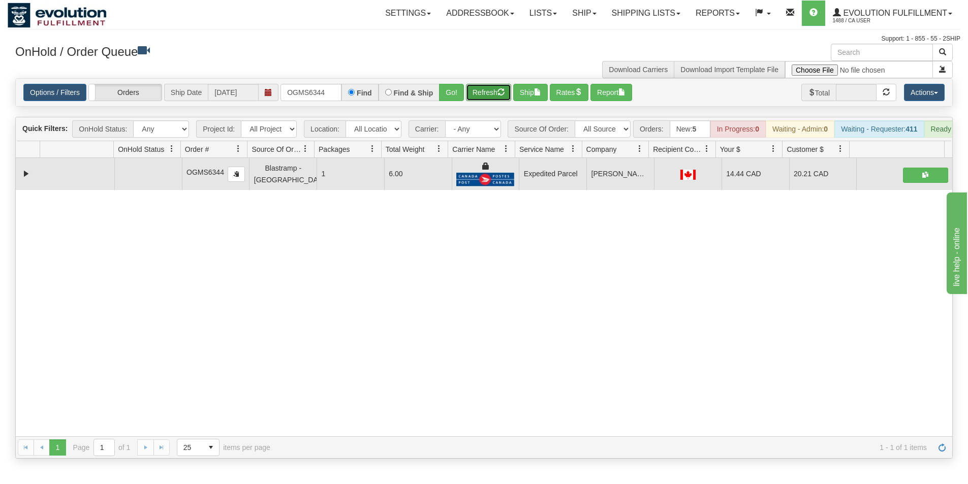
click at [474, 93] on button "Refresh" at bounding box center [488, 92] width 45 height 17
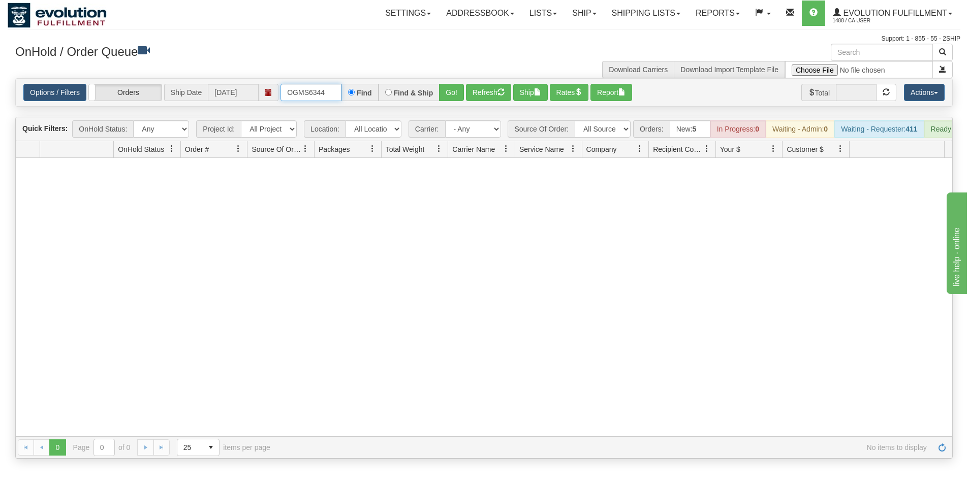
drag, startPoint x: 335, startPoint y: 94, endPoint x: 274, endPoint y: 82, distance: 61.8
click at [274, 82] on div "Options / Filters Group Shipments Orders Ship Date [DATE] OGMS6344 Find Find & …" at bounding box center [484, 92] width 936 height 27
click at [943, 18] on link "Evolution Fulfillment 1488 / CA User" at bounding box center [892, 13] width 135 height 25
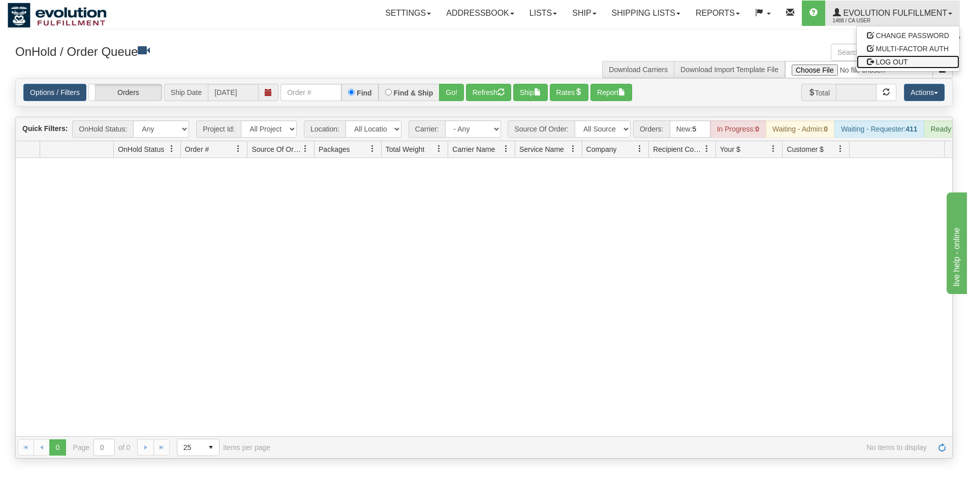
click at [893, 60] on span "LOG OUT" at bounding box center [892, 62] width 32 height 8
